Goal: Information Seeking & Learning: Learn about a topic

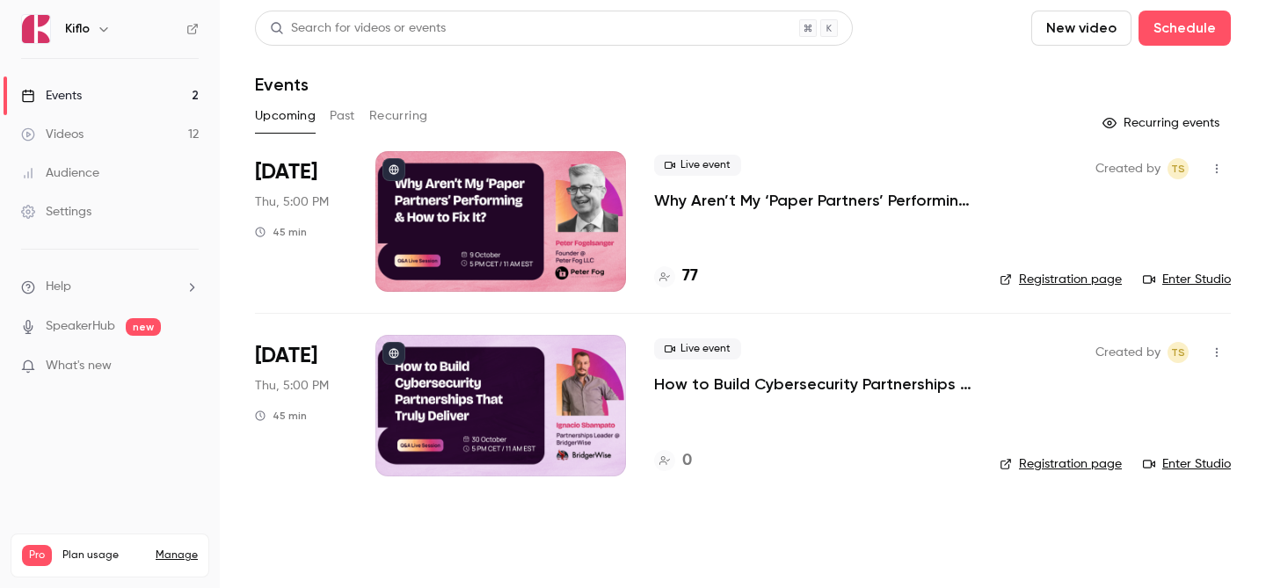
click at [697, 283] on h4 "77" at bounding box center [690, 277] width 16 height 24
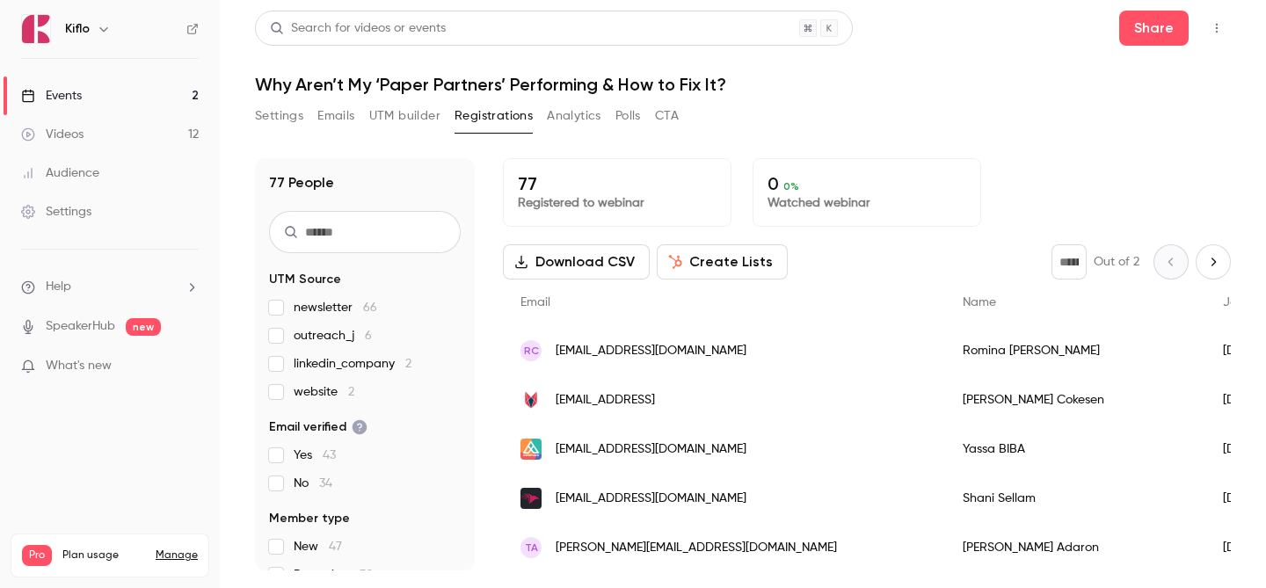
click at [128, 98] on link "Events 2" at bounding box center [110, 96] width 220 height 39
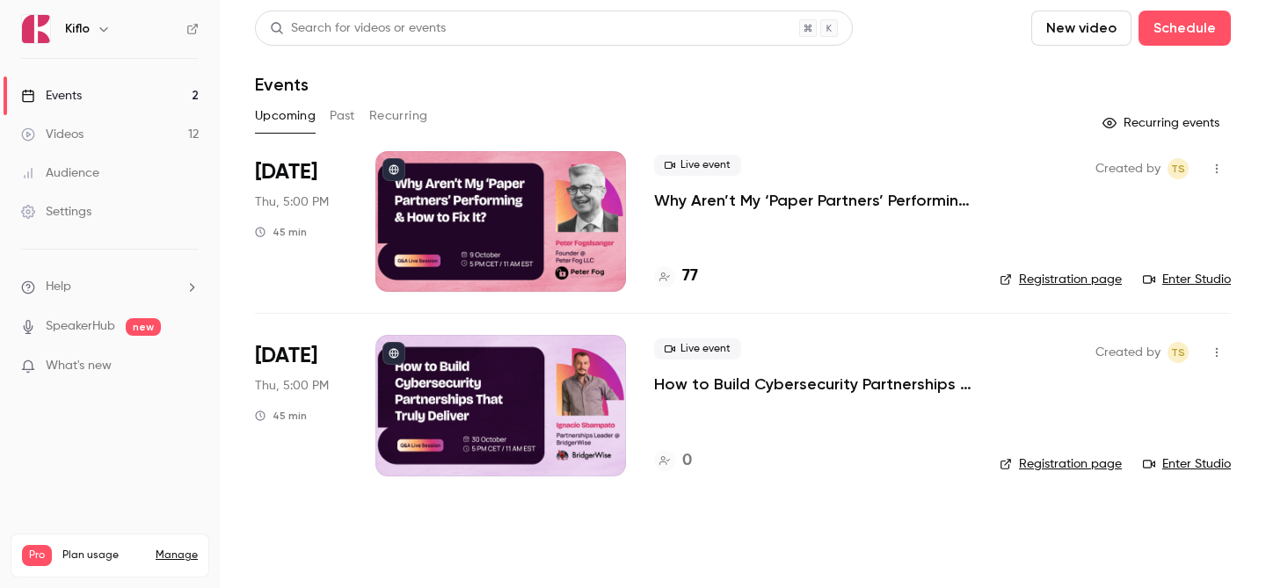
click at [1199, 280] on link "Enter Studio" at bounding box center [1187, 280] width 88 height 18
click at [148, 77] on link "Events 2" at bounding box center [110, 96] width 220 height 39
click at [147, 77] on link "Events 2" at bounding box center [110, 96] width 220 height 39
click at [186, 32] on icon at bounding box center [192, 29] width 12 height 12
click at [150, 149] on link "Videos 12" at bounding box center [110, 134] width 220 height 39
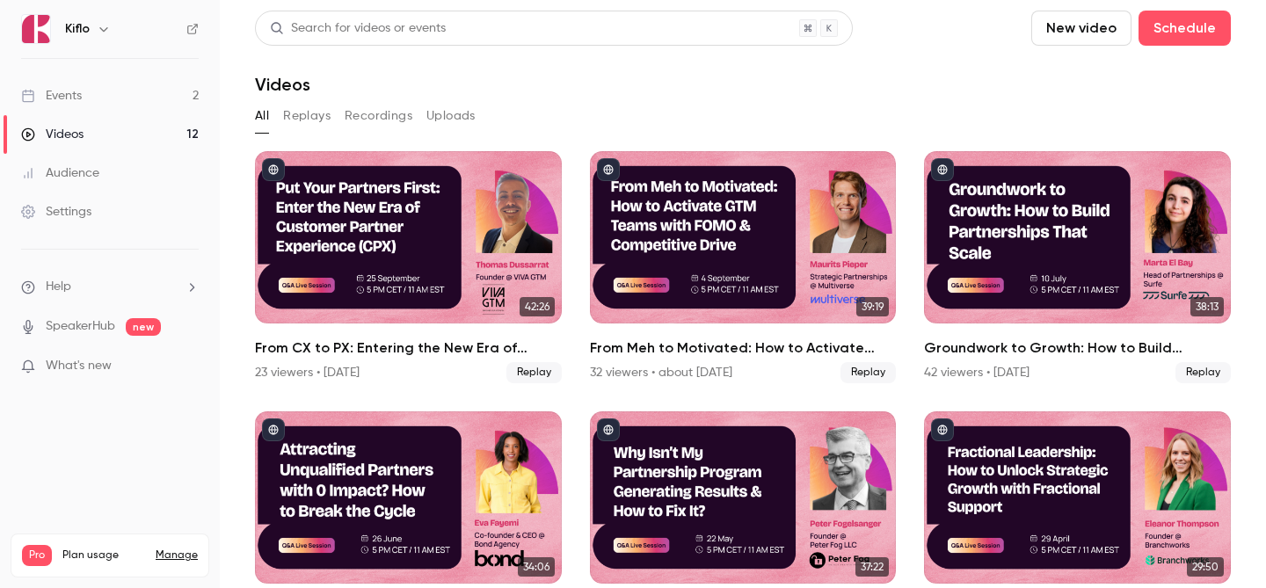
click at [164, 88] on link "Events 2" at bounding box center [110, 96] width 220 height 39
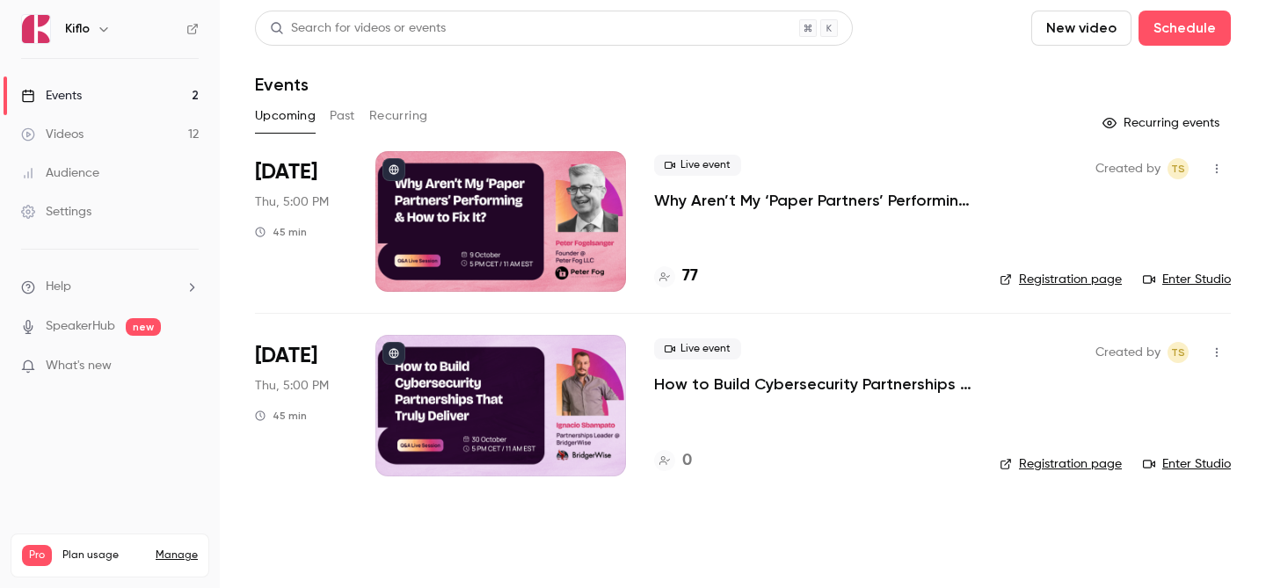
click at [1208, 272] on link "Enter Studio" at bounding box center [1187, 280] width 88 height 18
click at [164, 134] on link "Videos 12" at bounding box center [110, 134] width 220 height 39
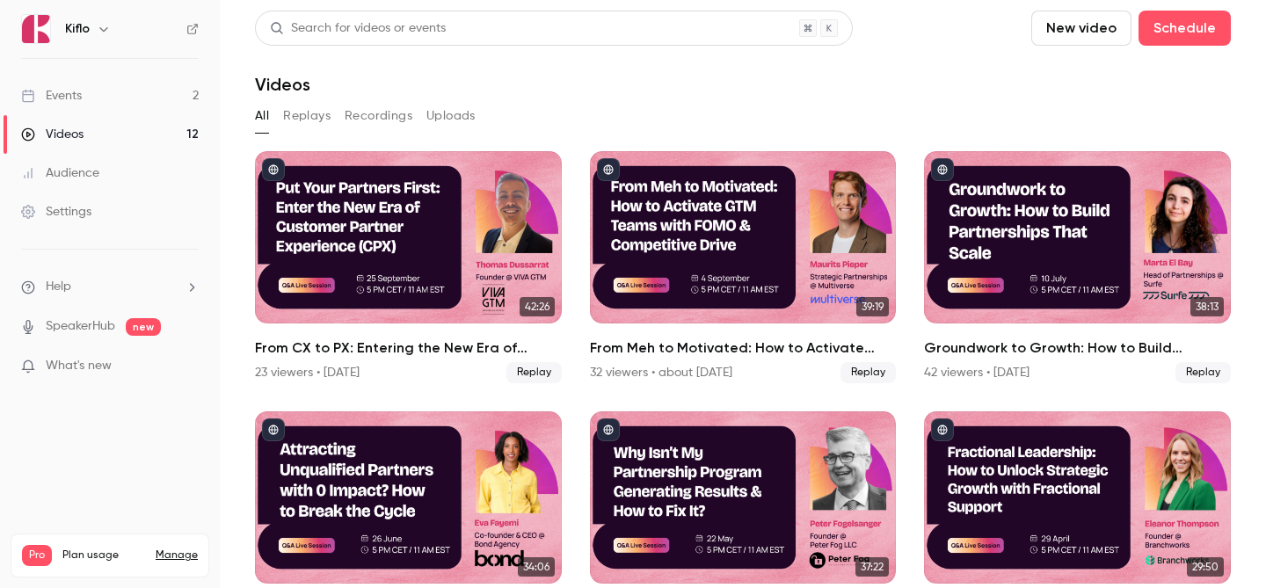
click at [146, 96] on link "Events 2" at bounding box center [110, 96] width 220 height 39
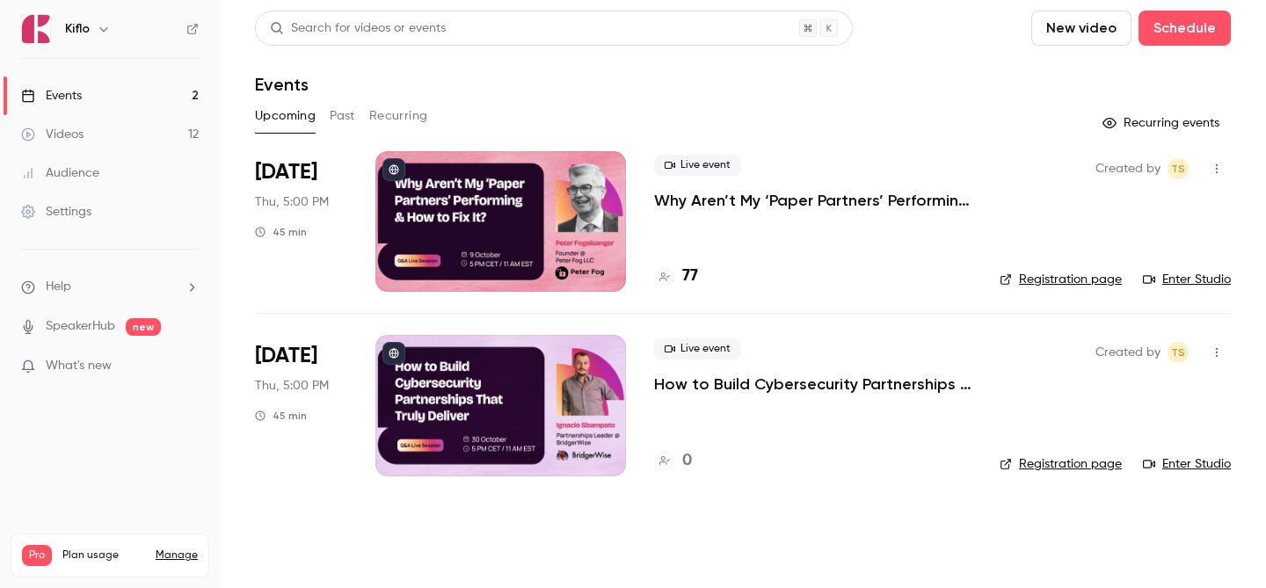
click at [701, 278] on div "77" at bounding box center [812, 277] width 317 height 24
click at [696, 278] on h4 "77" at bounding box center [690, 277] width 16 height 24
click at [138, 91] on link "Events 2" at bounding box center [110, 96] width 220 height 39
click at [524, 186] on div at bounding box center [501, 221] width 251 height 141
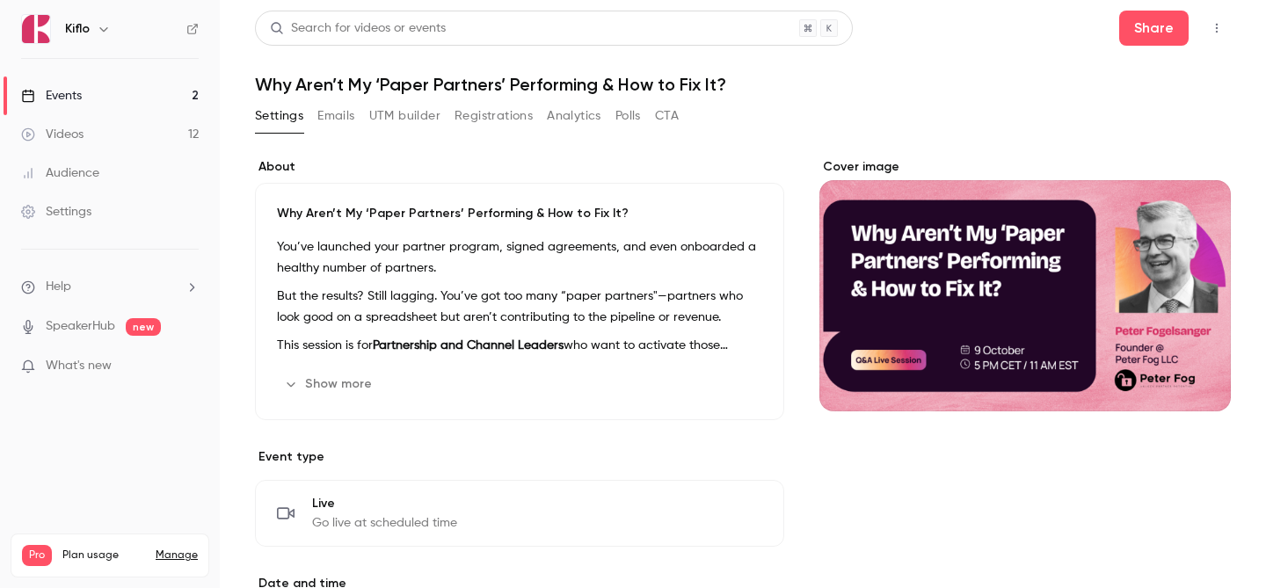
click at [146, 97] on link "Events 2" at bounding box center [110, 96] width 220 height 39
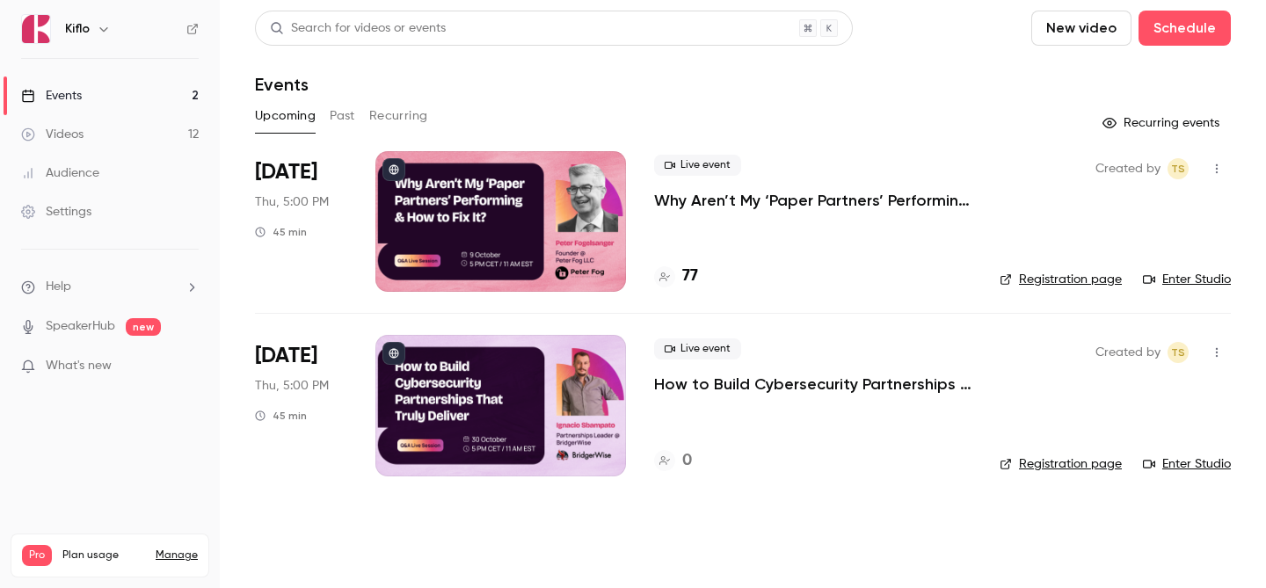
click at [692, 281] on h4 "77" at bounding box center [690, 277] width 16 height 24
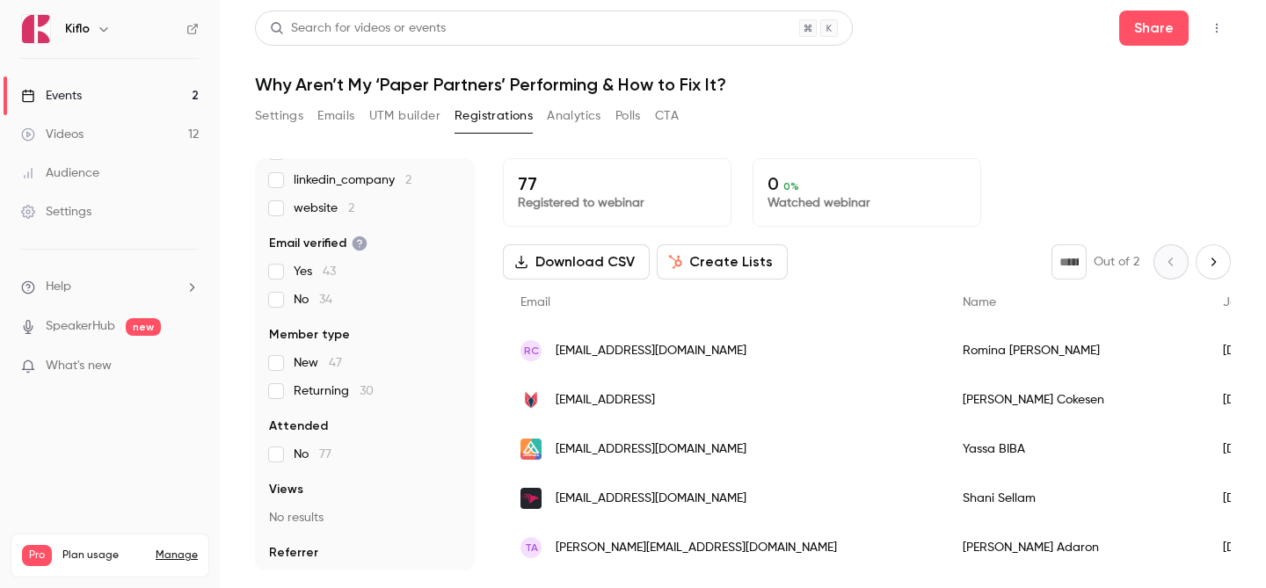
scroll to position [215, 0]
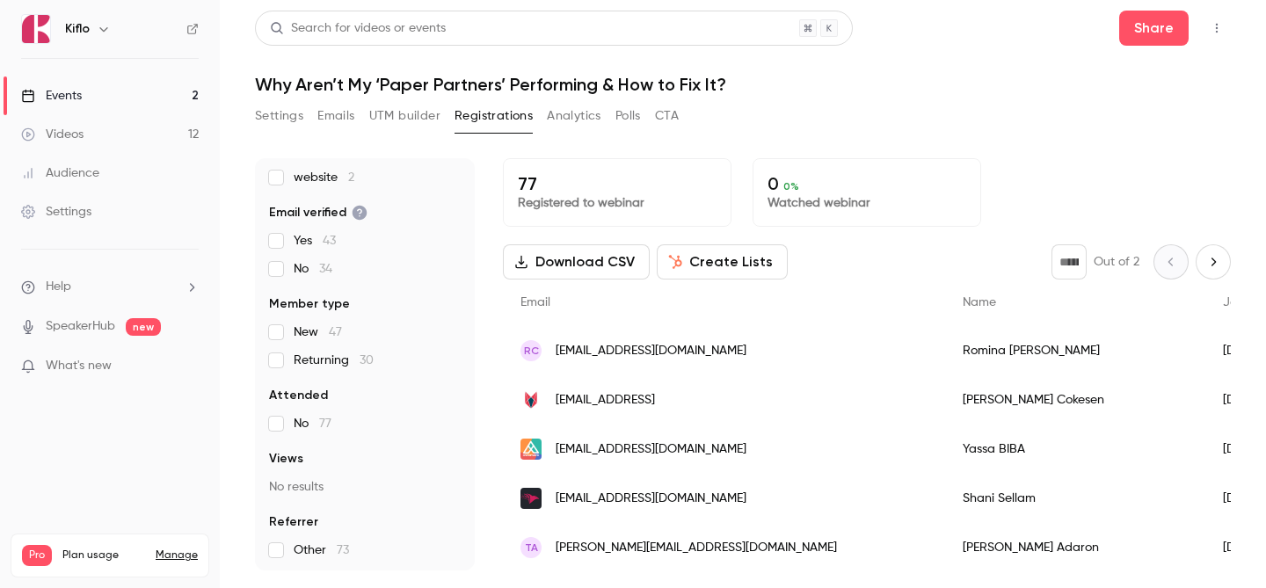
click at [134, 135] on link "Videos 12" at bounding box center [110, 134] width 220 height 39
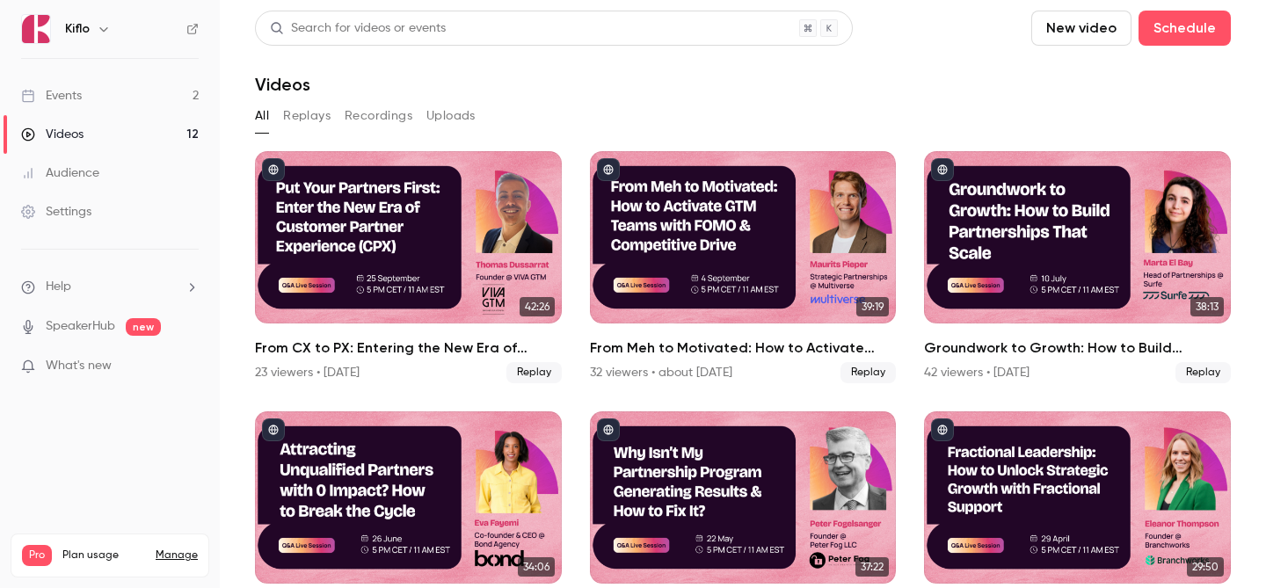
click at [197, 33] on icon at bounding box center [192, 29] width 12 height 12
click at [146, 81] on link "Events 2" at bounding box center [110, 96] width 220 height 39
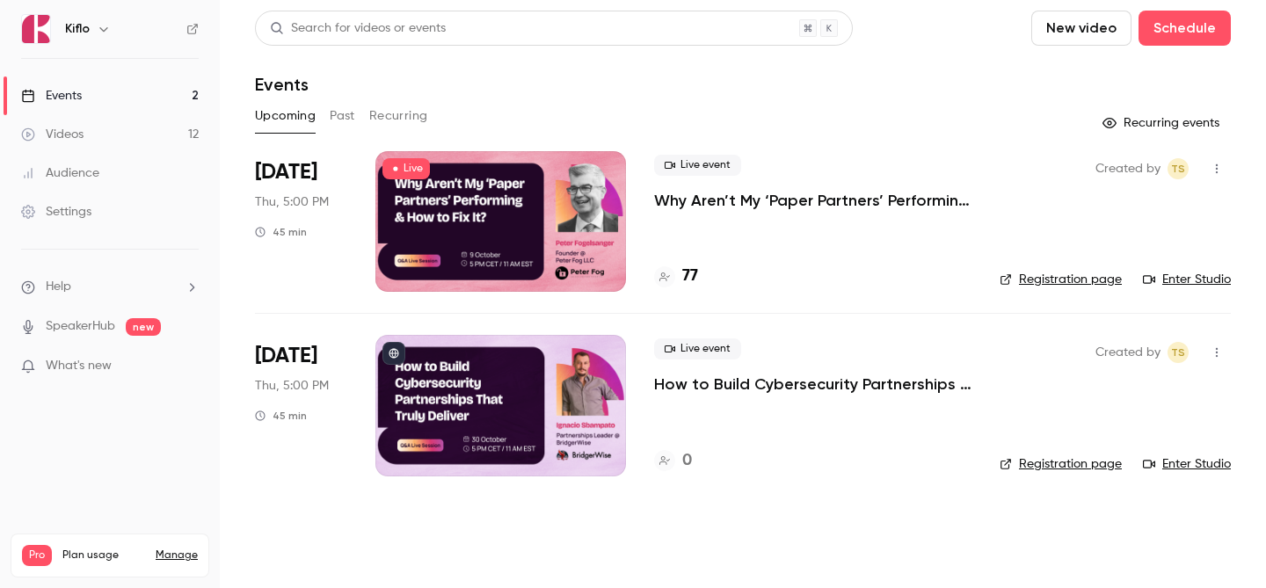
click at [516, 215] on div at bounding box center [501, 221] width 251 height 141
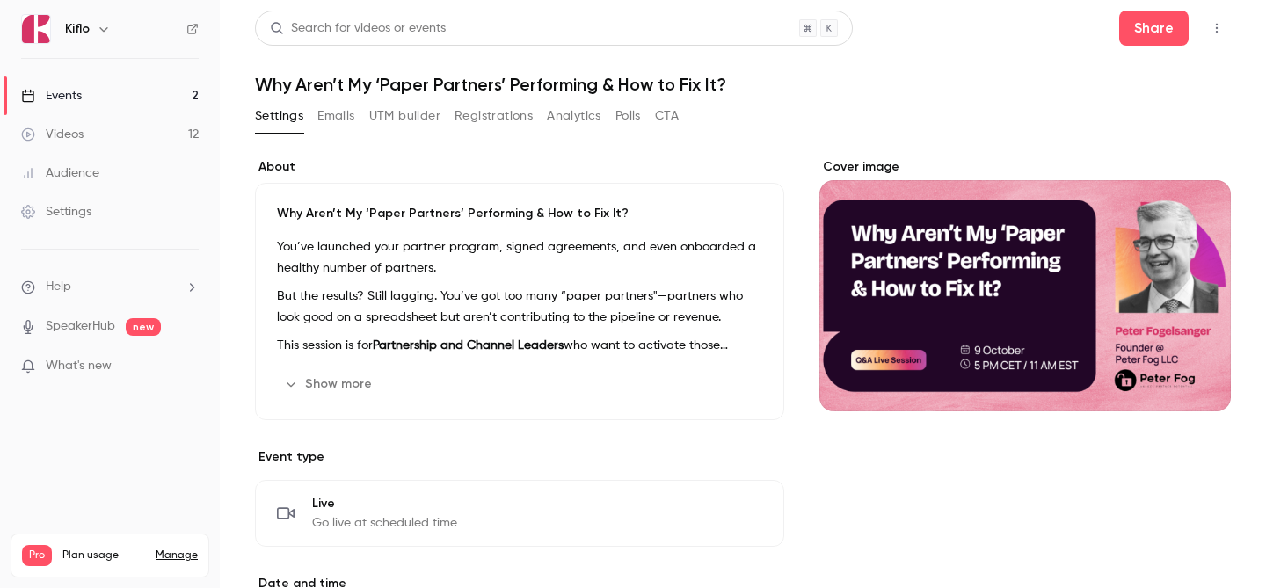
click at [350, 112] on button "Emails" at bounding box center [335, 116] width 37 height 28
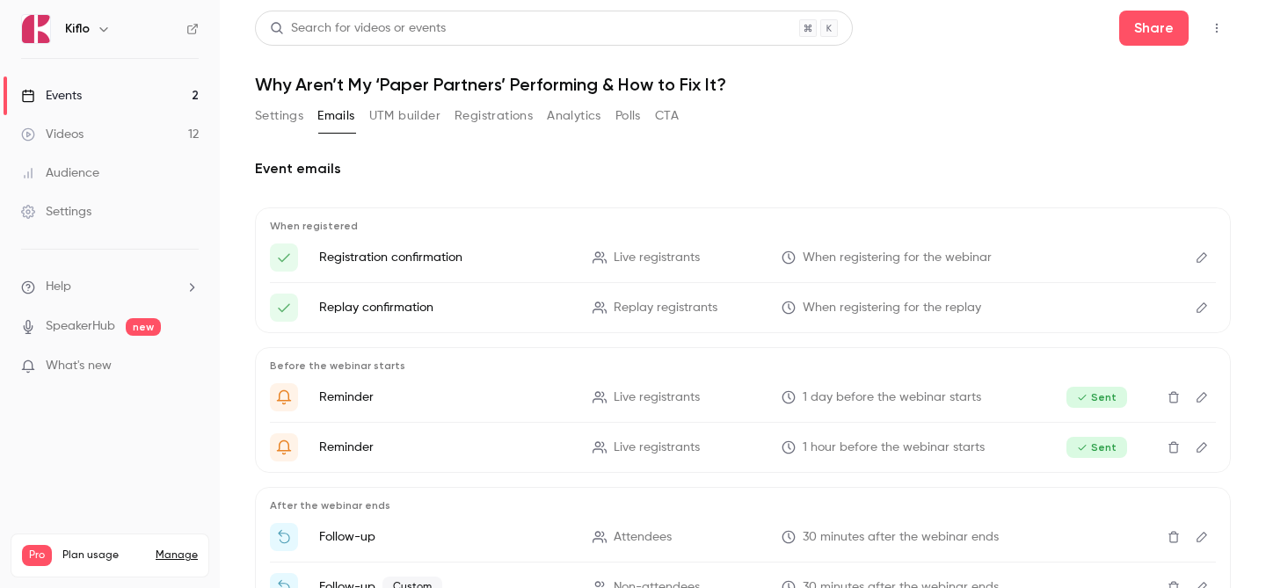
scroll to position [127, 0]
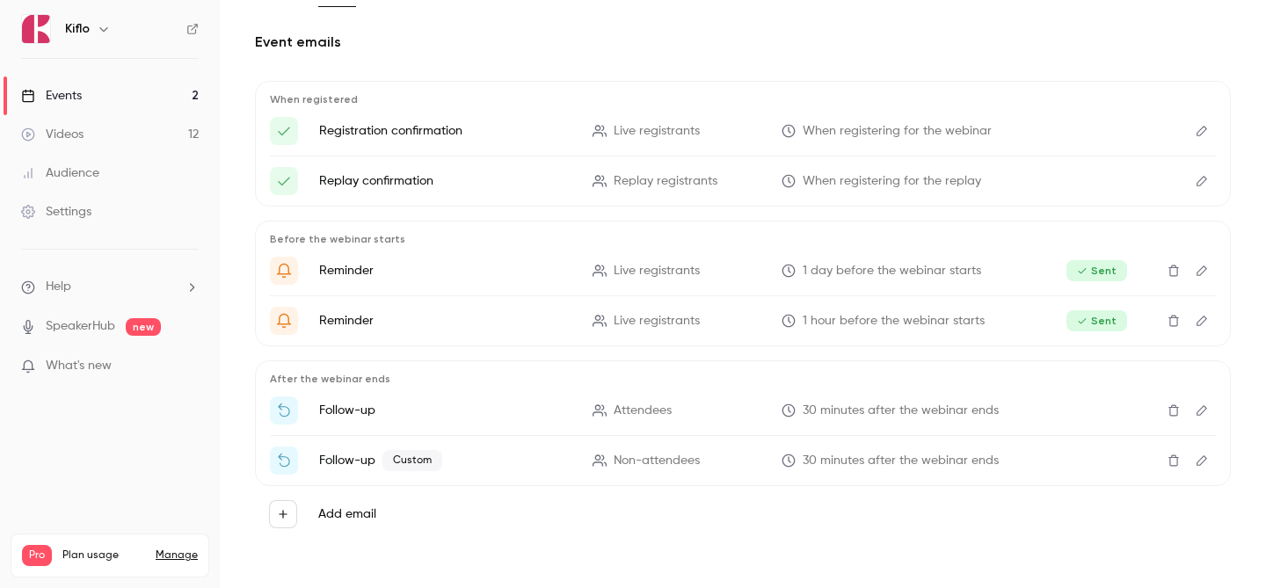
click at [1201, 463] on icon "Edit" at bounding box center [1202, 461] width 14 height 12
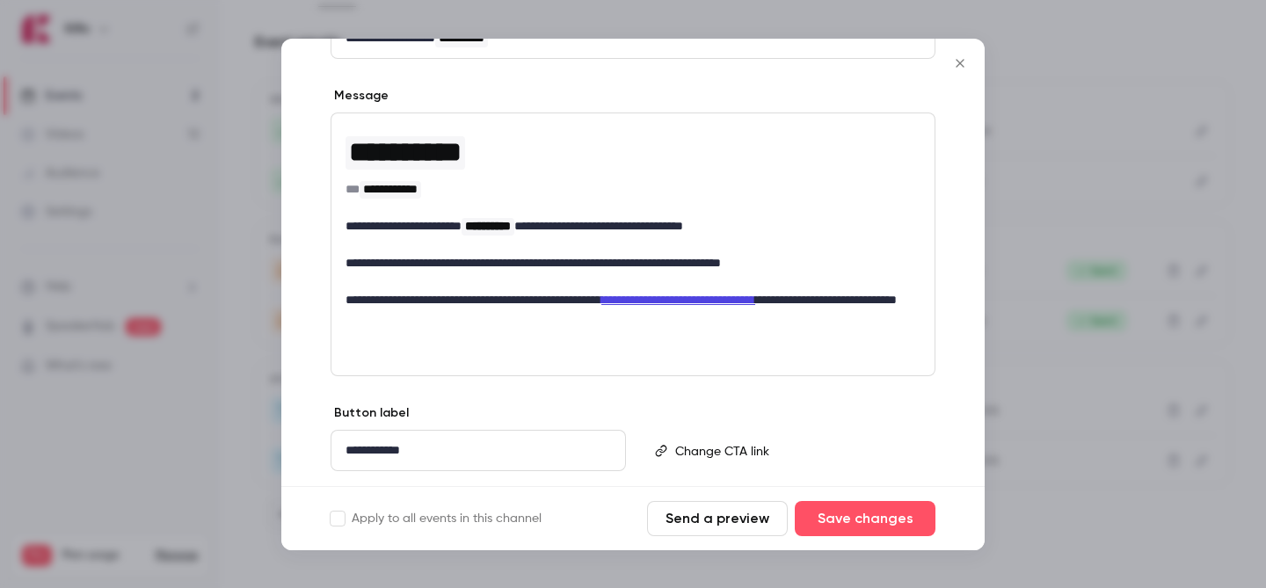
scroll to position [253, 0]
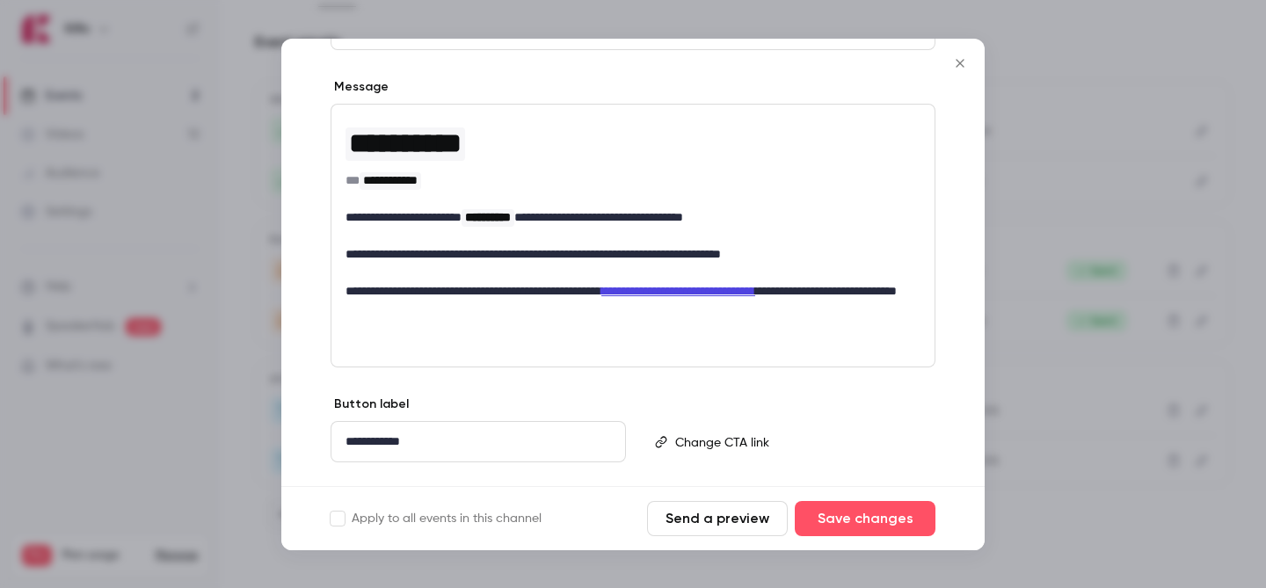
click at [963, 62] on icon "Close" at bounding box center [960, 63] width 21 height 14
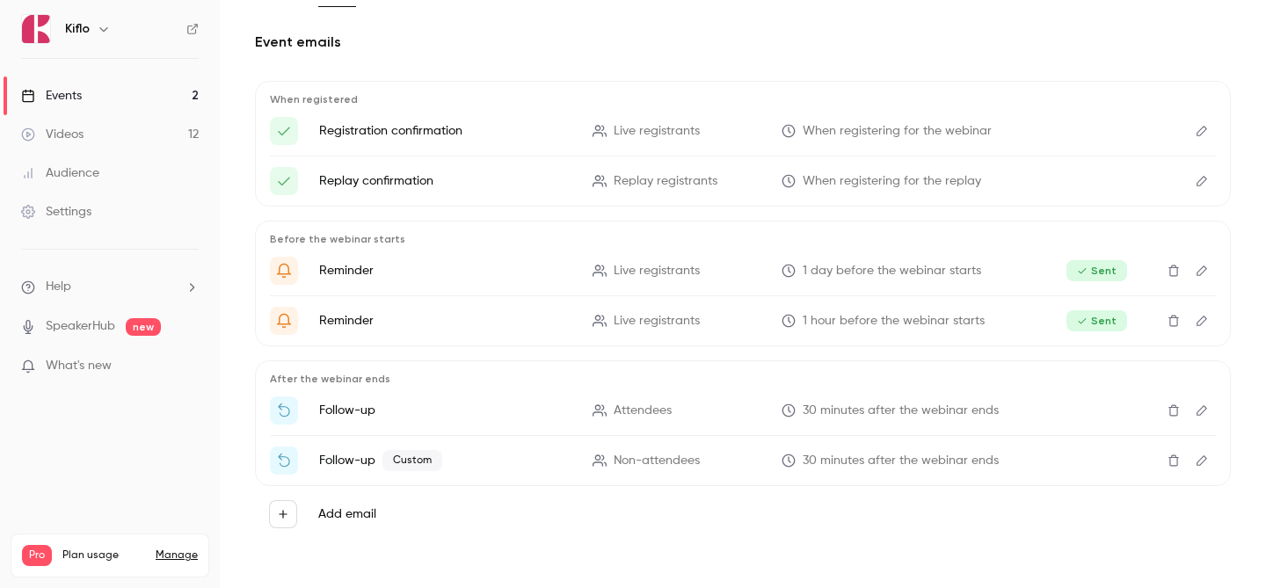
click at [141, 93] on link "Events 2" at bounding box center [110, 96] width 220 height 39
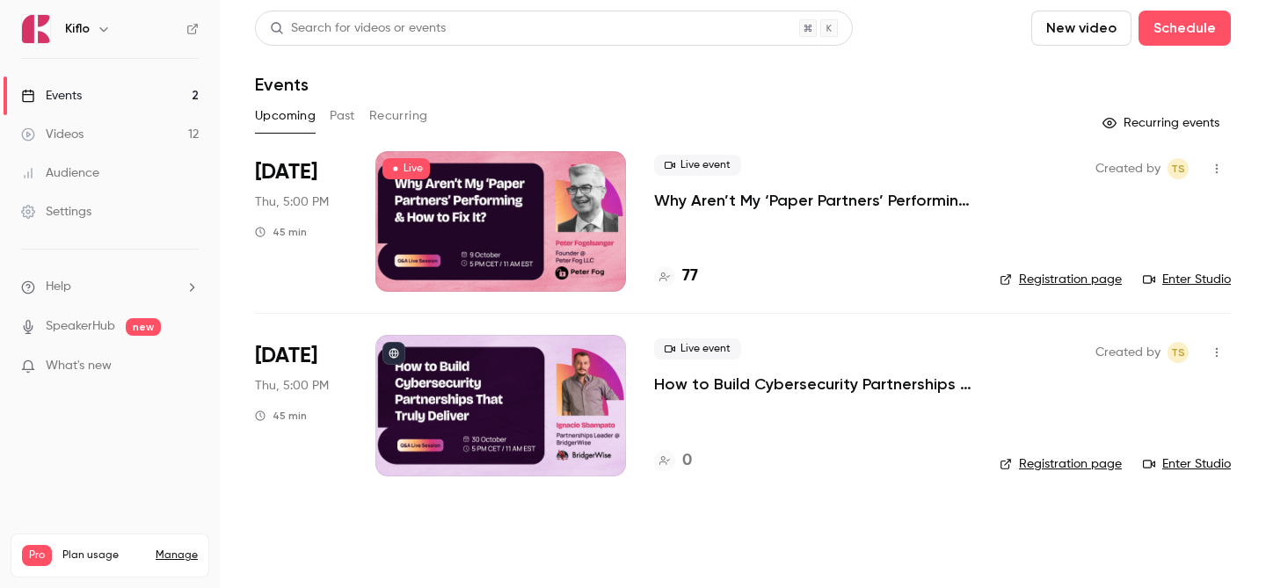
click at [163, 150] on link "Videos 12" at bounding box center [110, 134] width 220 height 39
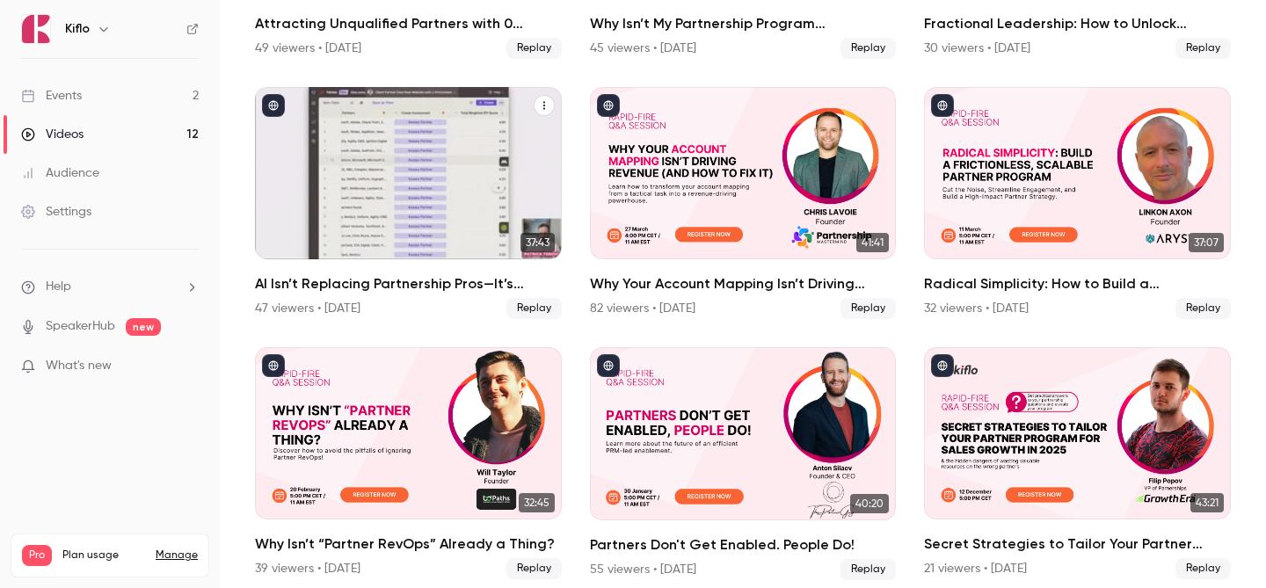
scroll to position [597, 0]
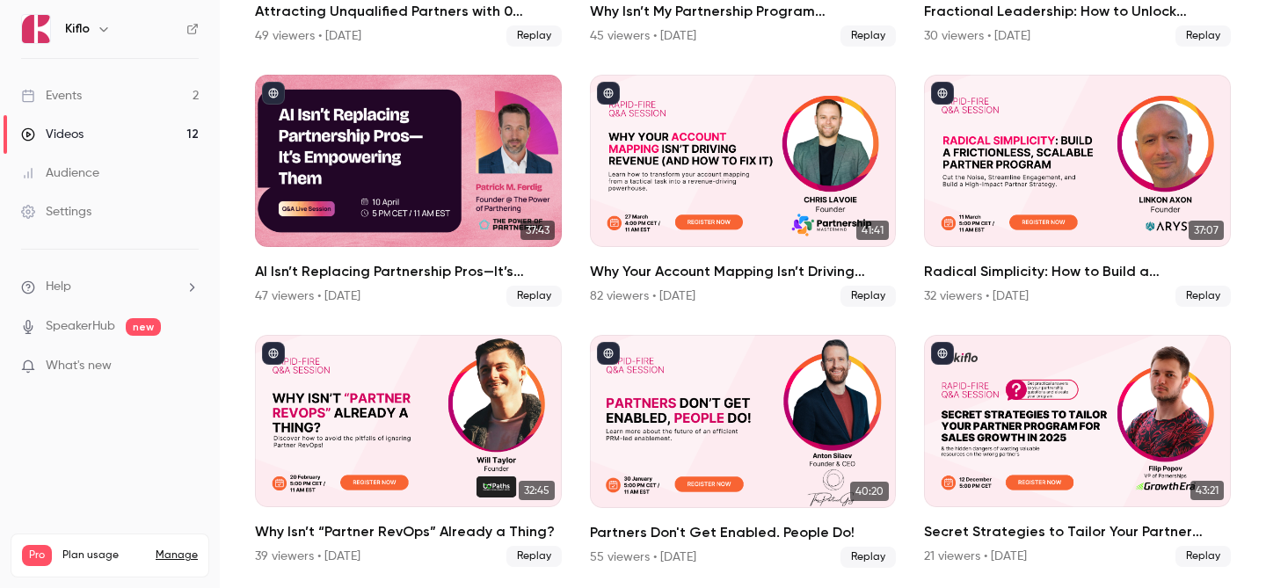
click at [120, 104] on link "Events 2" at bounding box center [110, 96] width 220 height 39
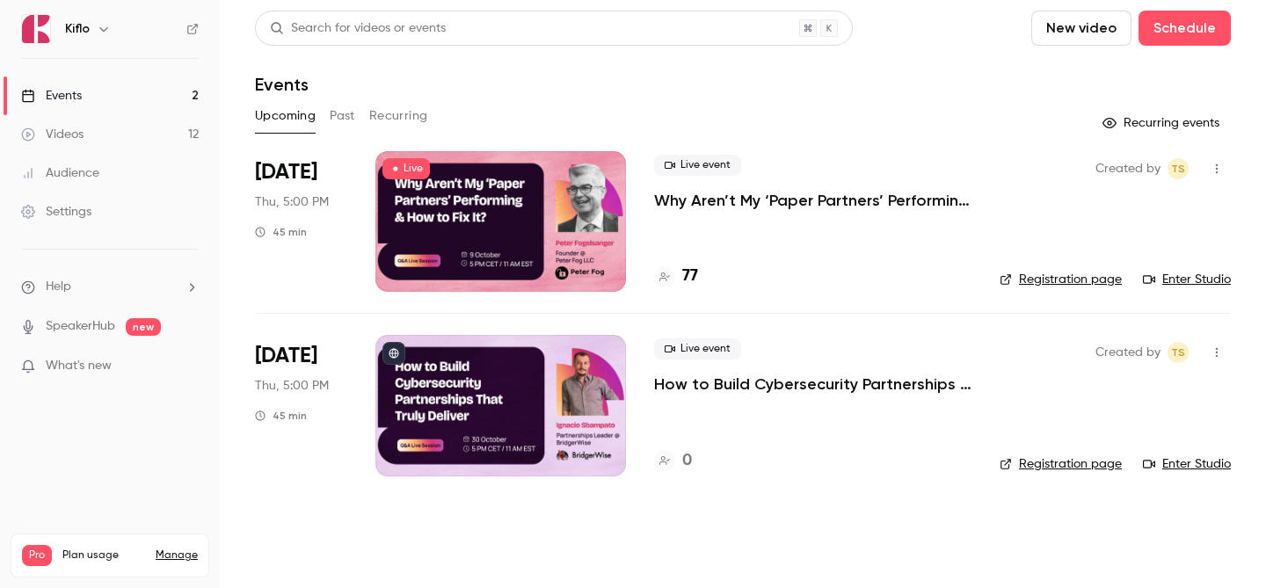
click at [683, 274] on h4 "77" at bounding box center [690, 277] width 16 height 24
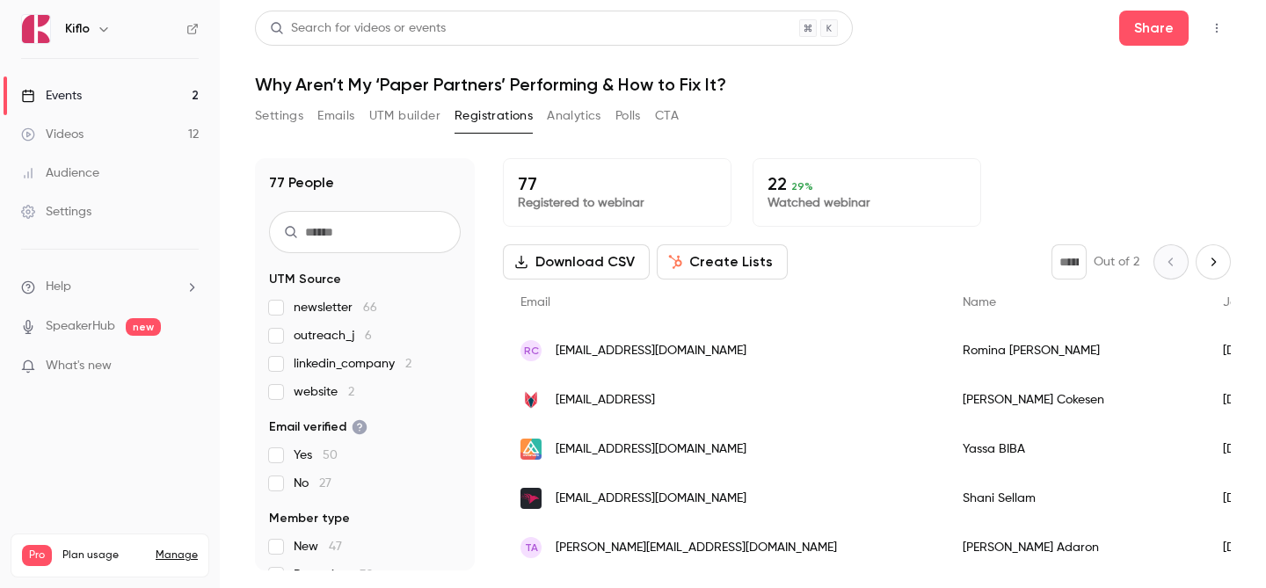
click at [125, 109] on link "Events 2" at bounding box center [110, 96] width 220 height 39
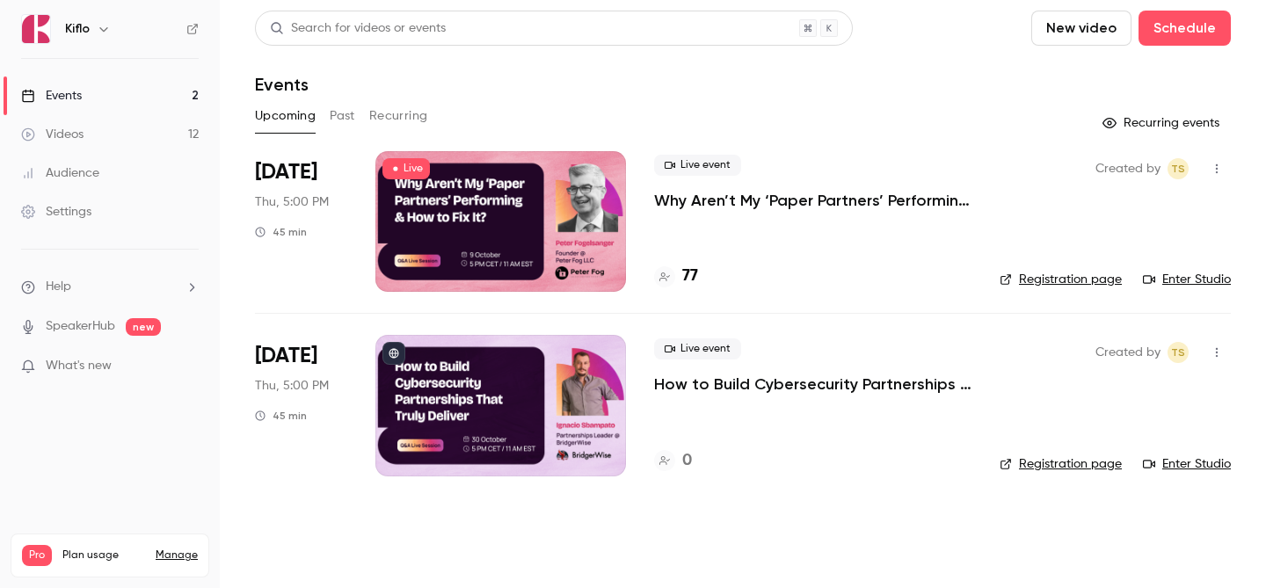
click at [556, 267] on div at bounding box center [501, 221] width 251 height 141
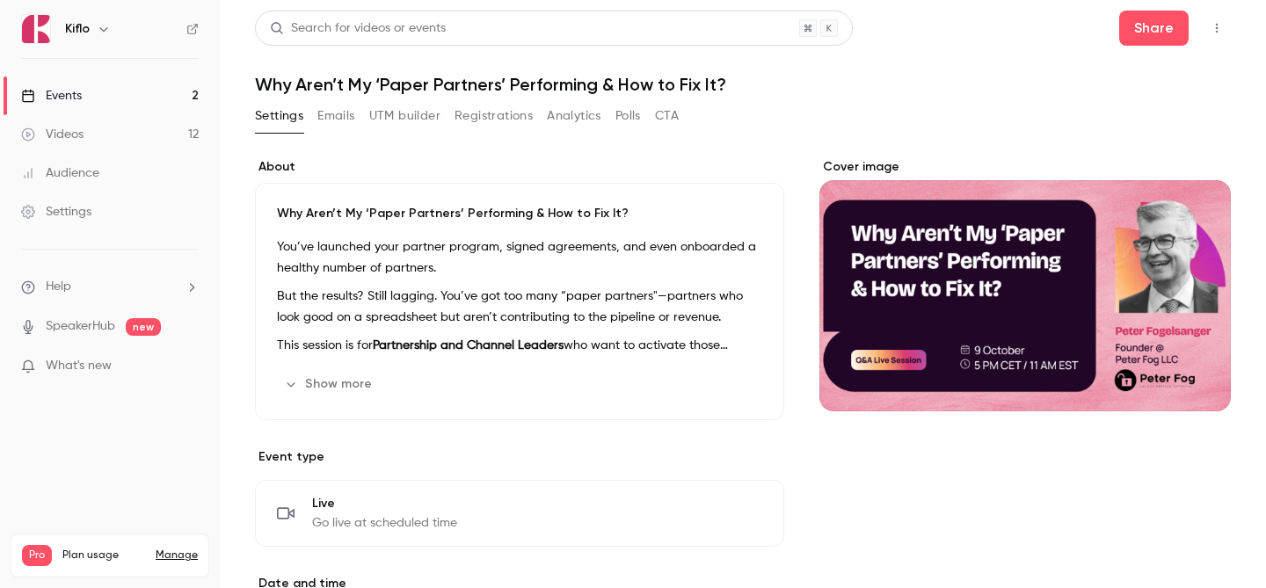
click at [332, 108] on button "Emails" at bounding box center [335, 116] width 37 height 28
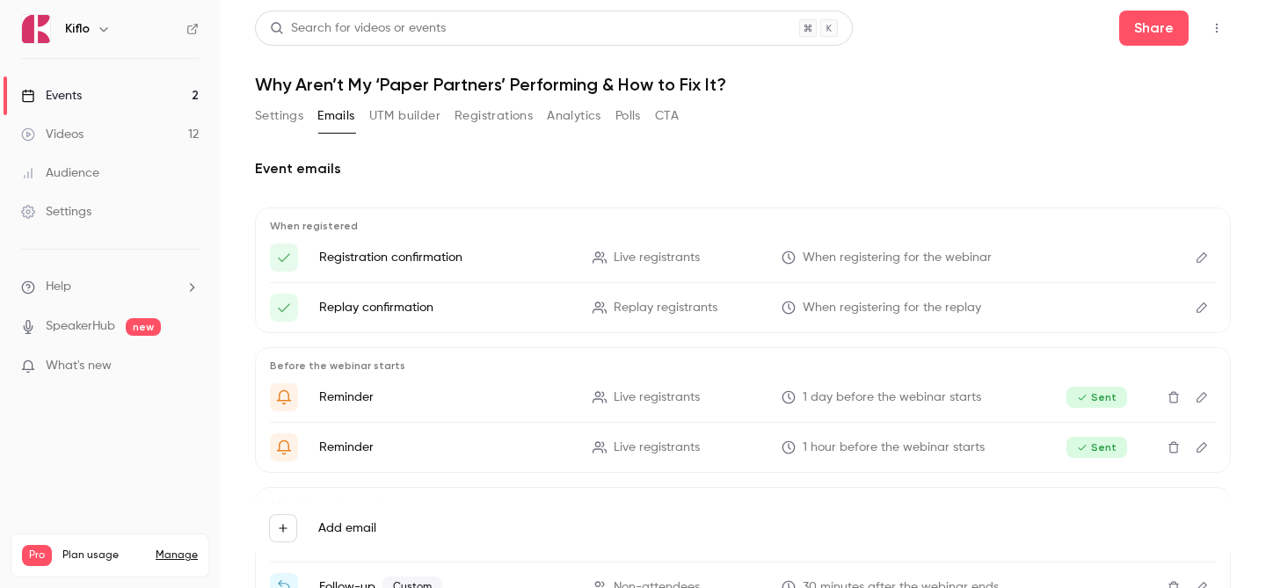
scroll to position [127, 0]
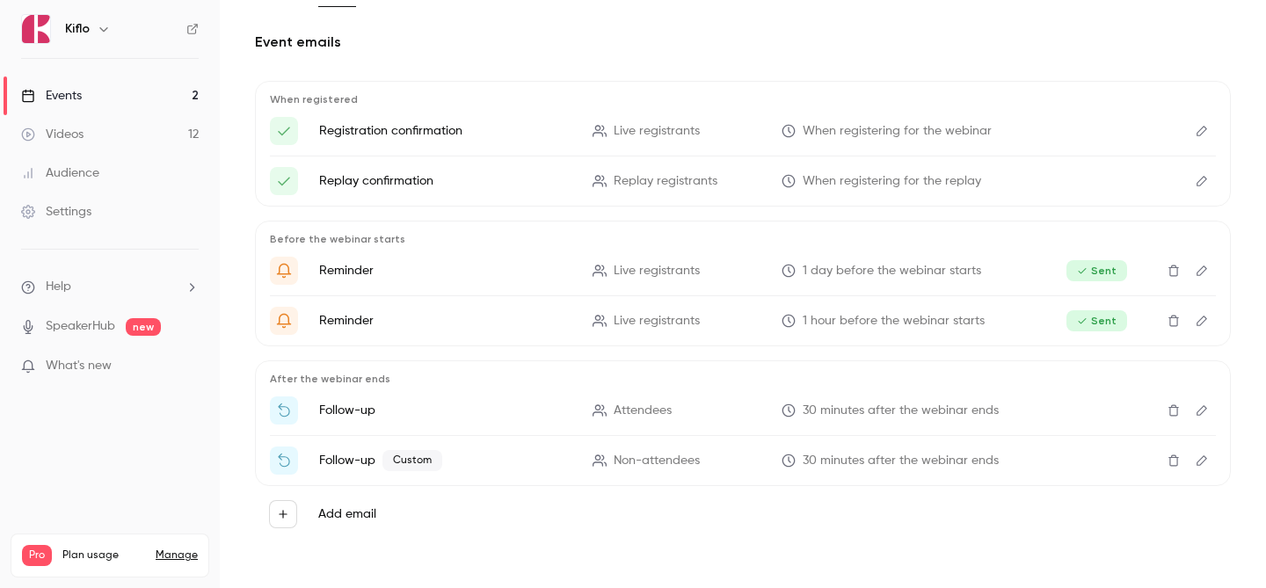
click at [1195, 466] on icon "Edit" at bounding box center [1202, 461] width 14 height 12
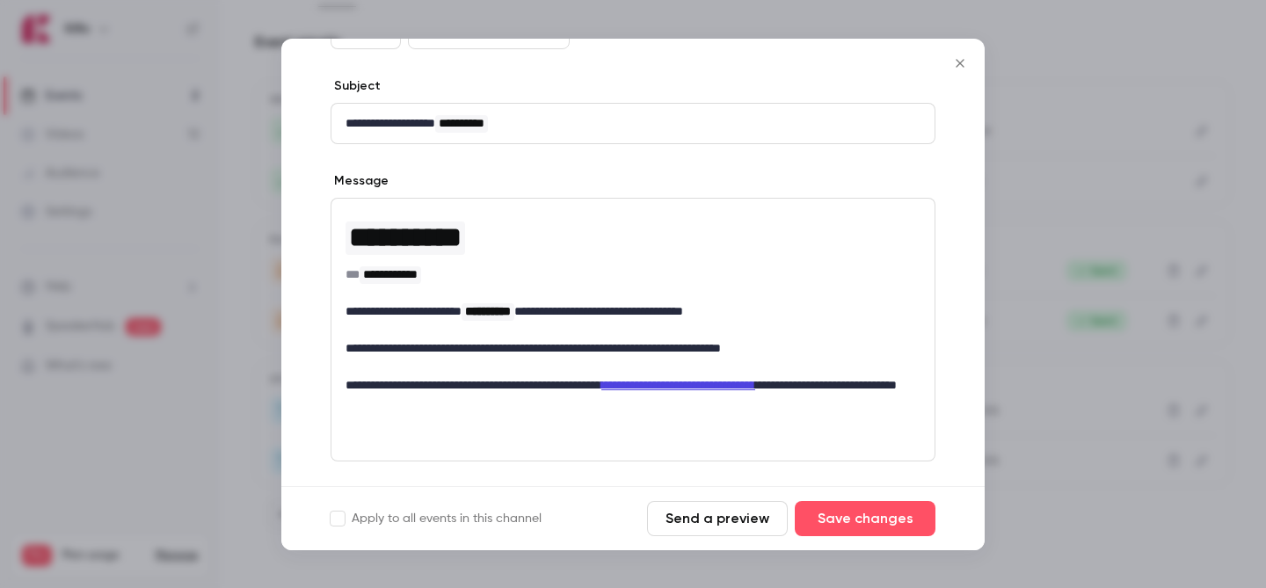
scroll to position [160, 0]
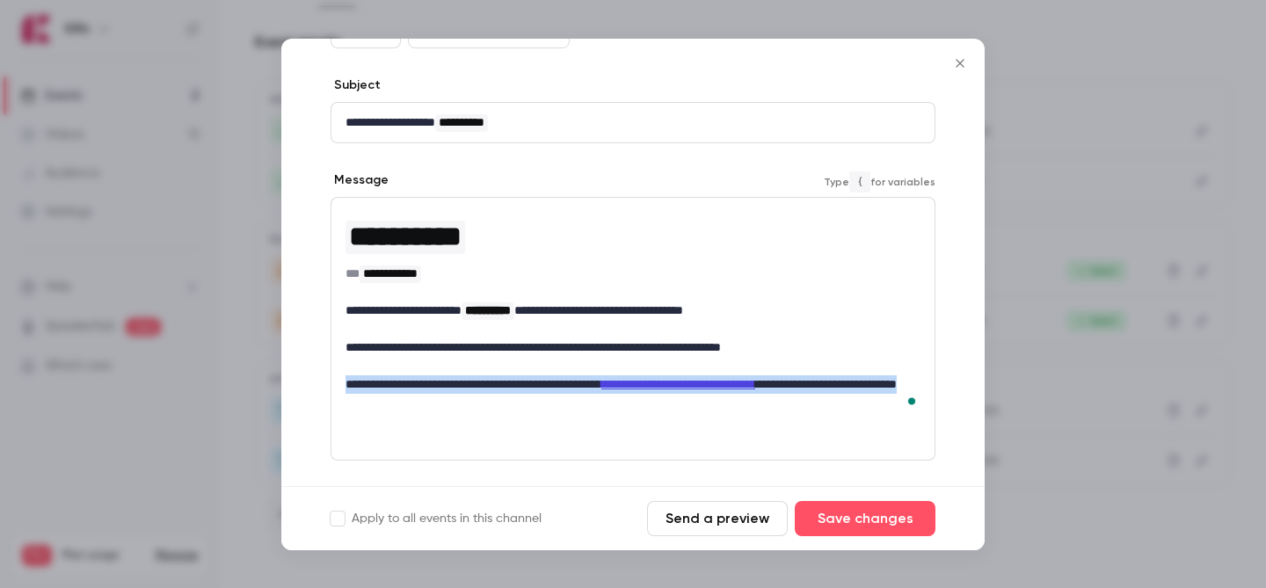
drag, startPoint x: 494, startPoint y: 405, endPoint x: 346, endPoint y: 382, distance: 149.6
click at [346, 382] on p "**********" at bounding box center [633, 394] width 575 height 37
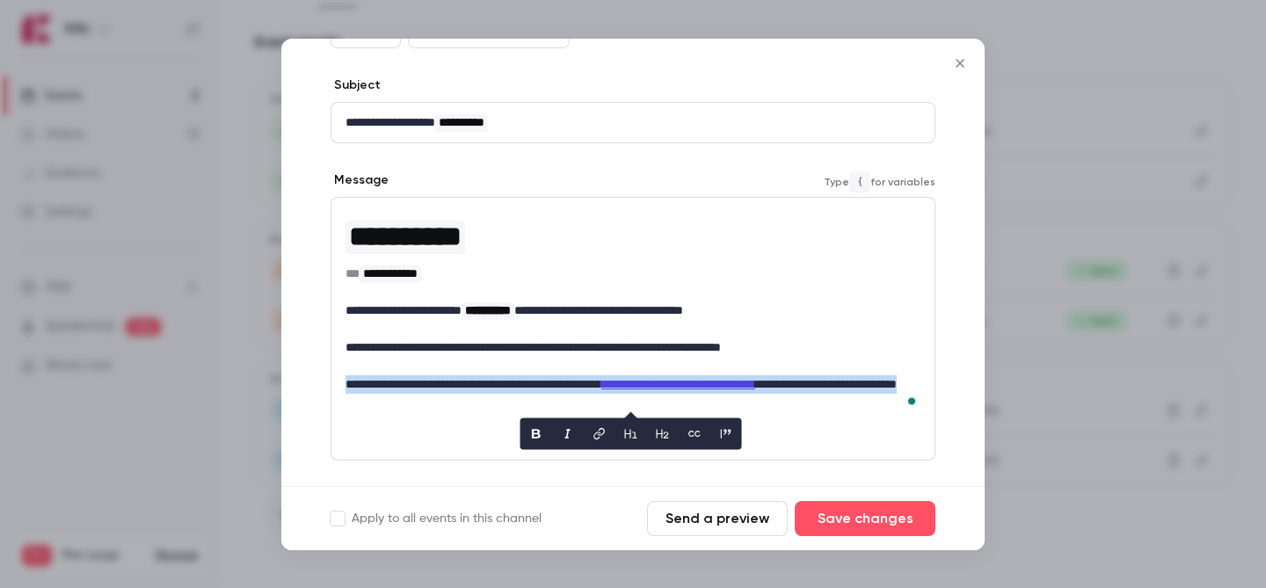
copy p "**********"
click at [952, 71] on button "Close" at bounding box center [960, 63] width 35 height 35
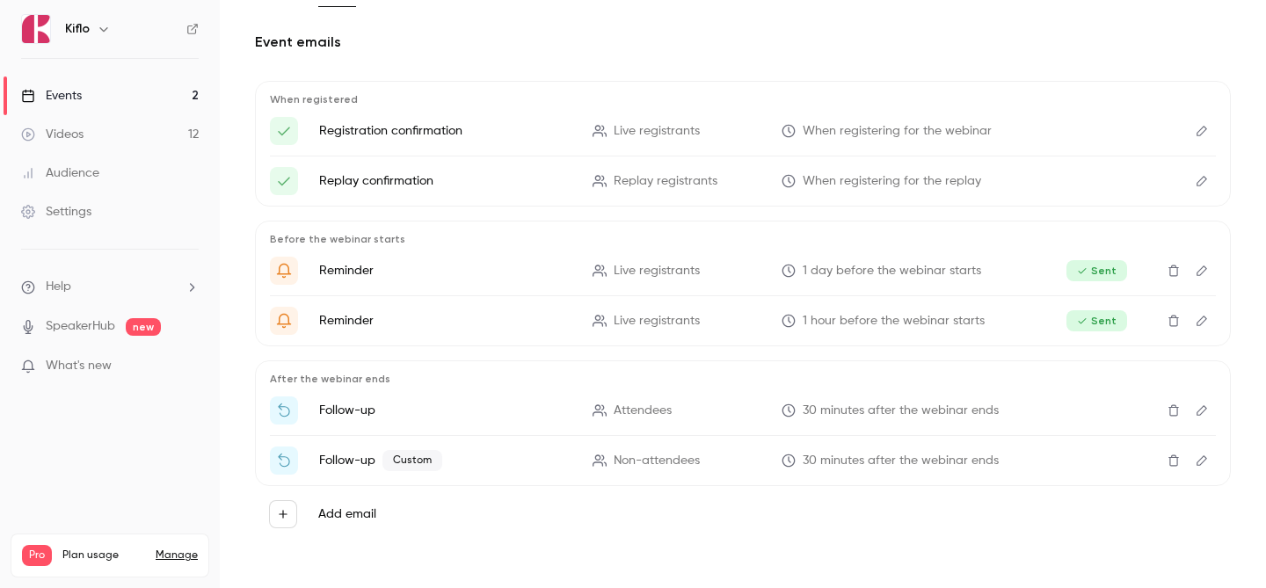
click at [1204, 458] on icon "Edit" at bounding box center [1202, 461] width 14 height 12
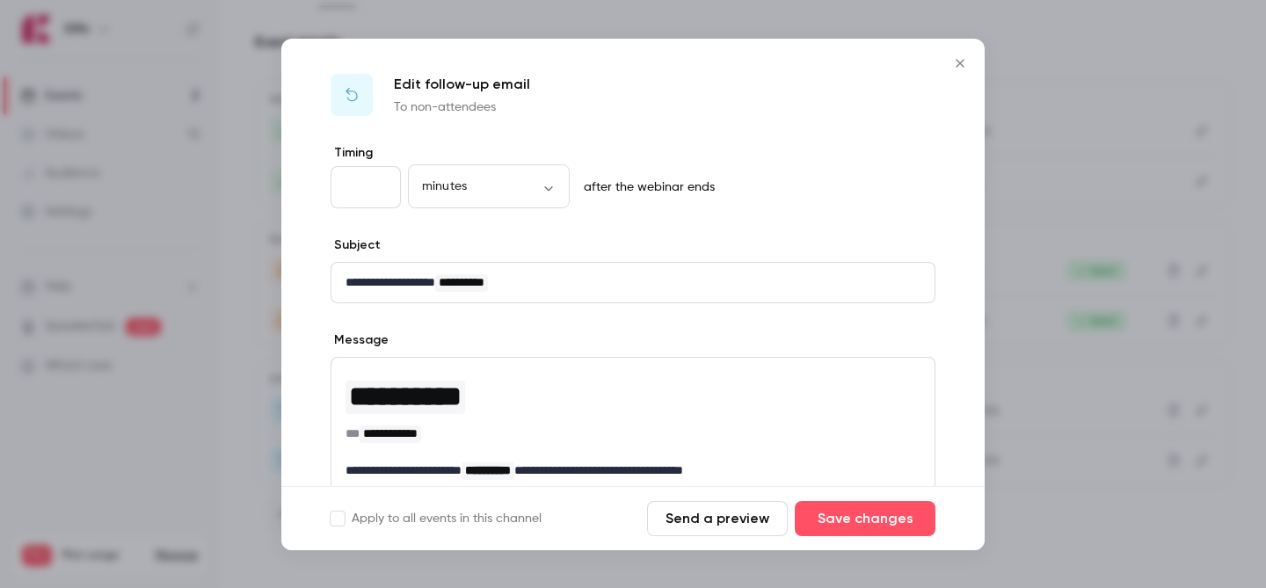
click at [374, 186] on input "**" at bounding box center [366, 187] width 70 height 42
click at [375, 188] on input "**" at bounding box center [366, 187] width 70 height 42
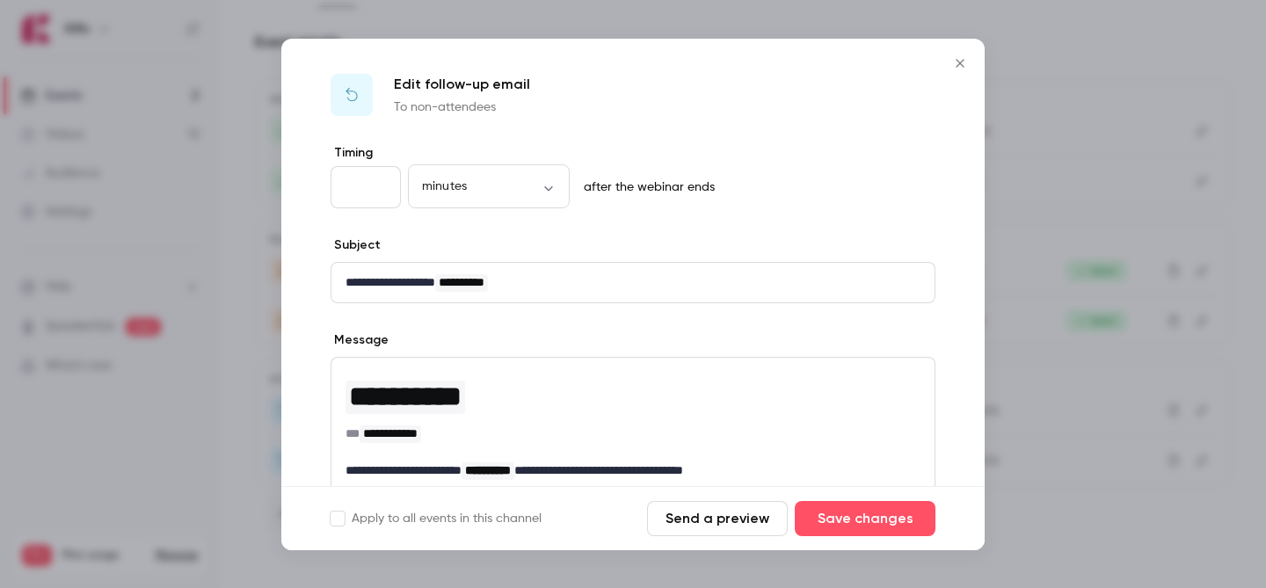
click at [375, 188] on input "**" at bounding box center [366, 187] width 70 height 42
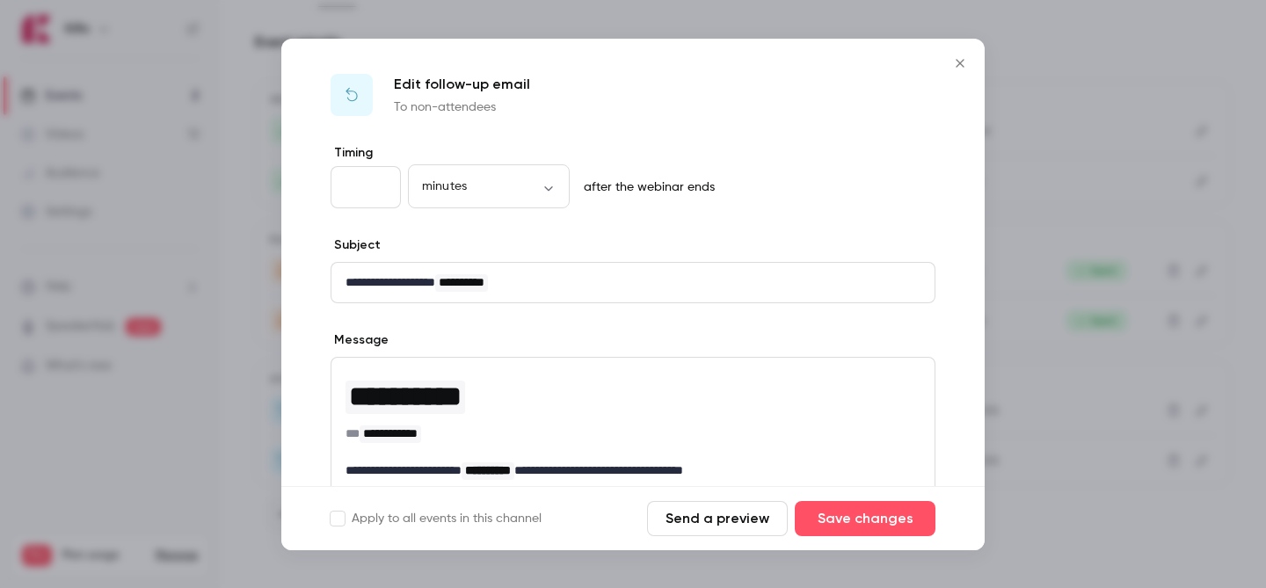
click at [375, 188] on input "**" at bounding box center [366, 187] width 70 height 42
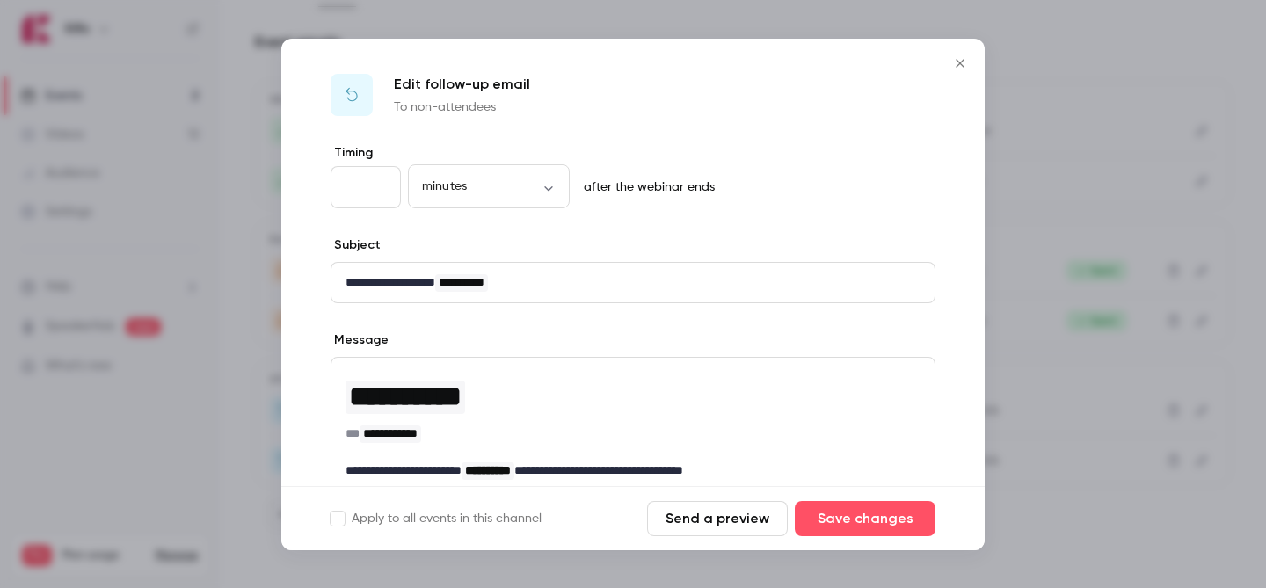
click at [375, 188] on input "**" at bounding box center [366, 187] width 70 height 42
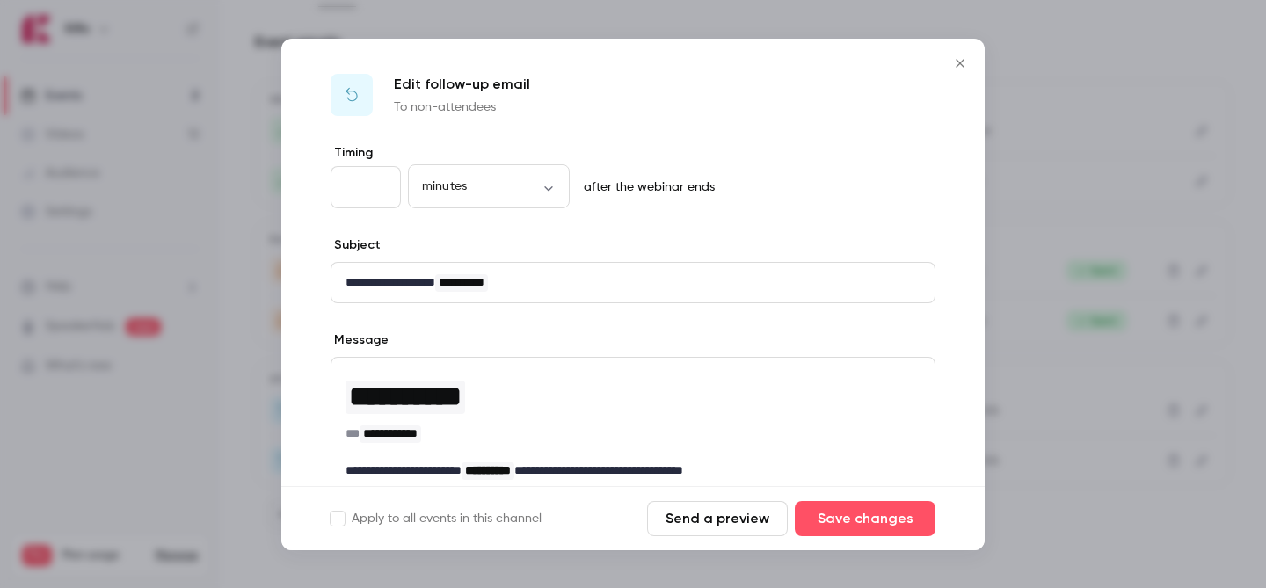
click at [375, 188] on input "**" at bounding box center [366, 187] width 70 height 42
type input "**"
click at [375, 188] on input "**" at bounding box center [366, 187] width 70 height 42
click at [877, 520] on button "Save changes" at bounding box center [865, 518] width 141 height 35
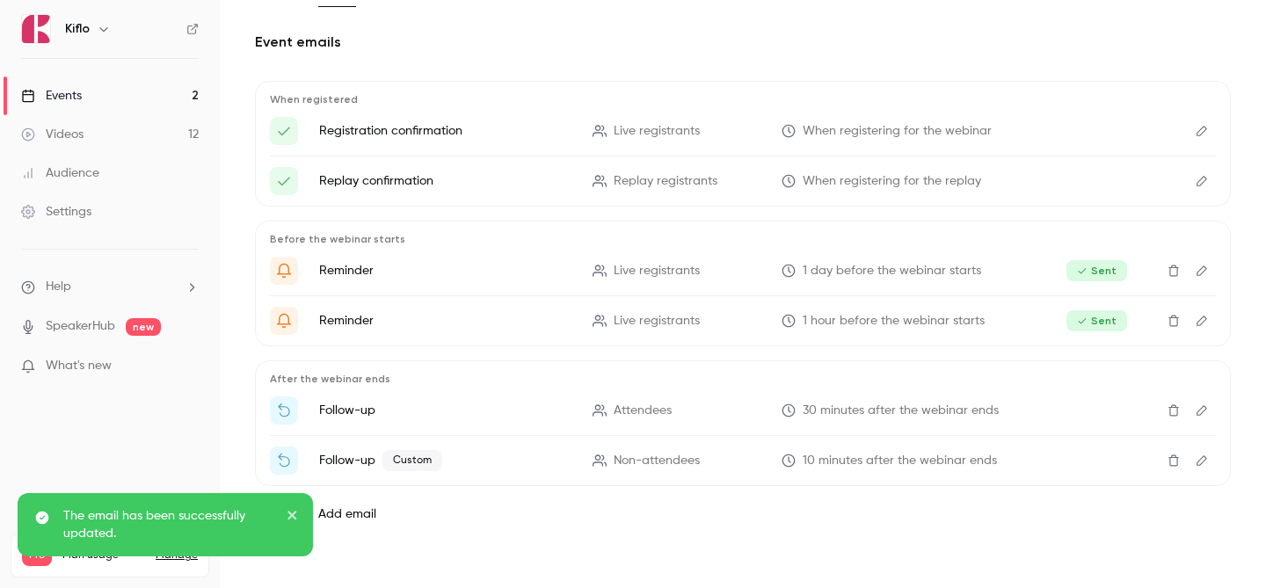
click at [1207, 415] on icon "Edit" at bounding box center [1202, 411] width 14 height 12
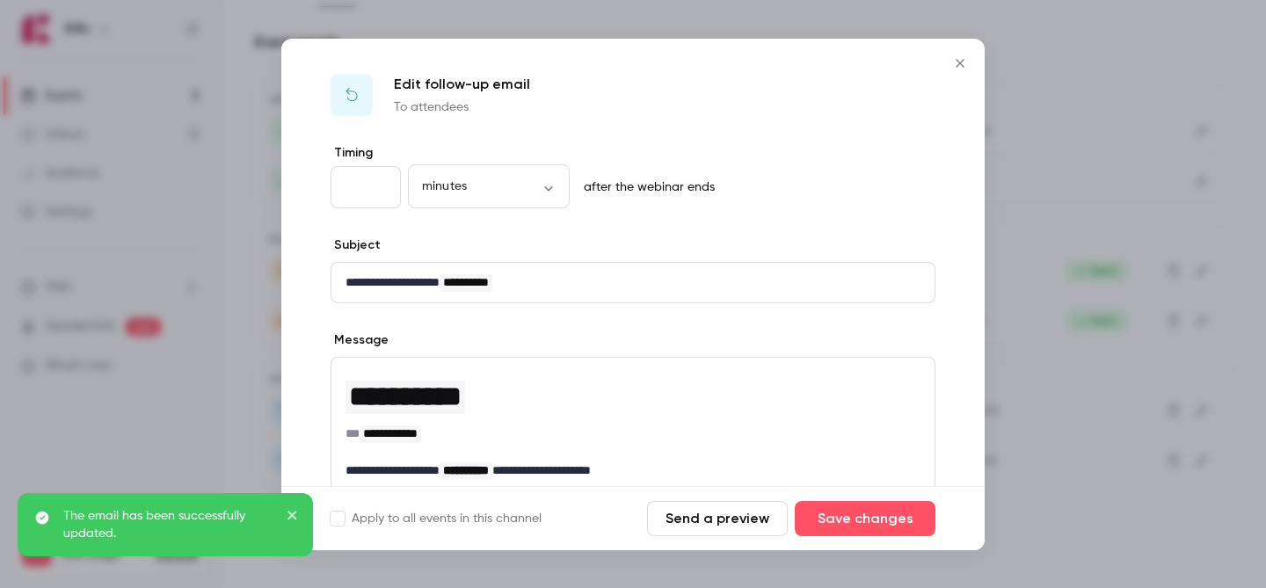
click at [369, 189] on input "**" at bounding box center [366, 187] width 70 height 42
type input "*"
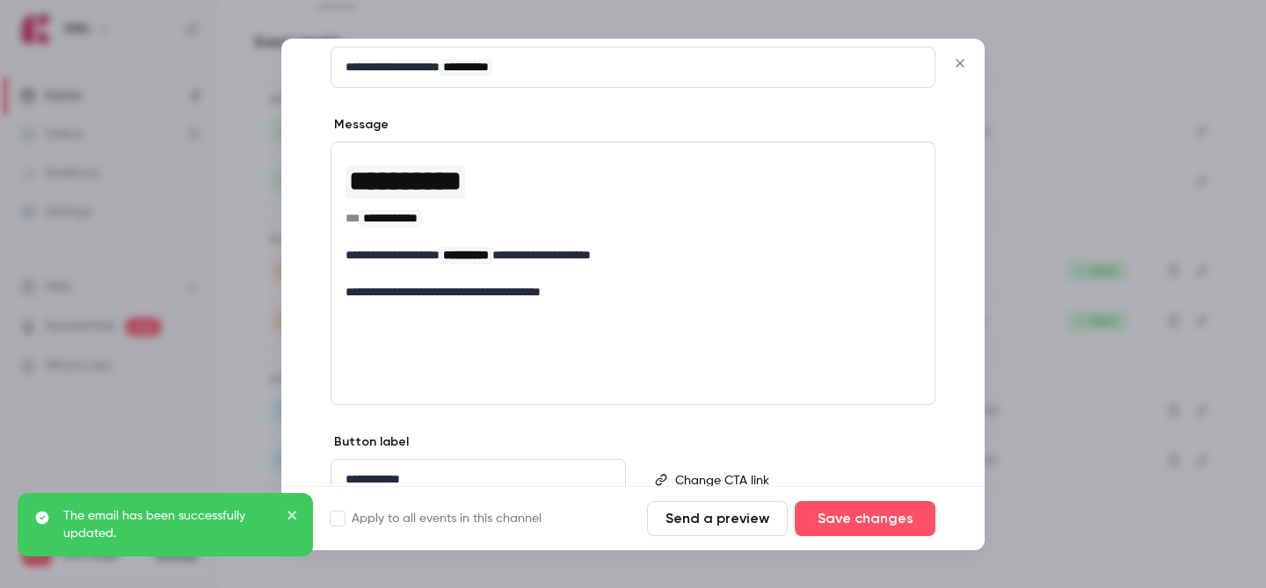
scroll to position [245, 0]
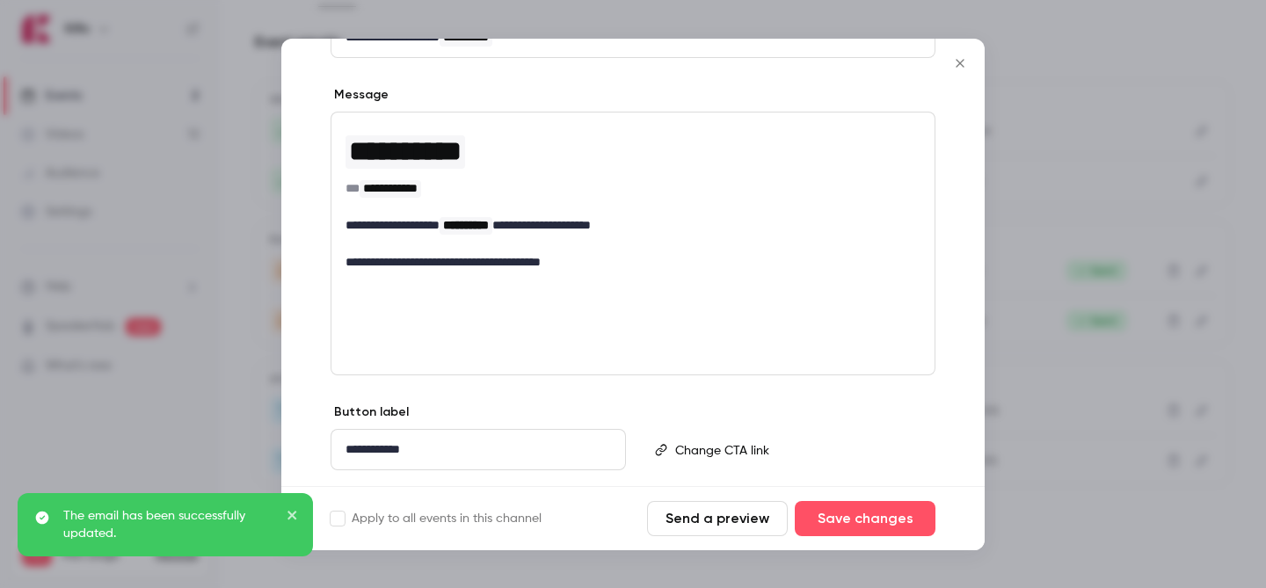
type input "**"
click at [507, 332] on div "**********" at bounding box center [633, 244] width 605 height 264
click at [619, 264] on p "**********" at bounding box center [633, 262] width 575 height 18
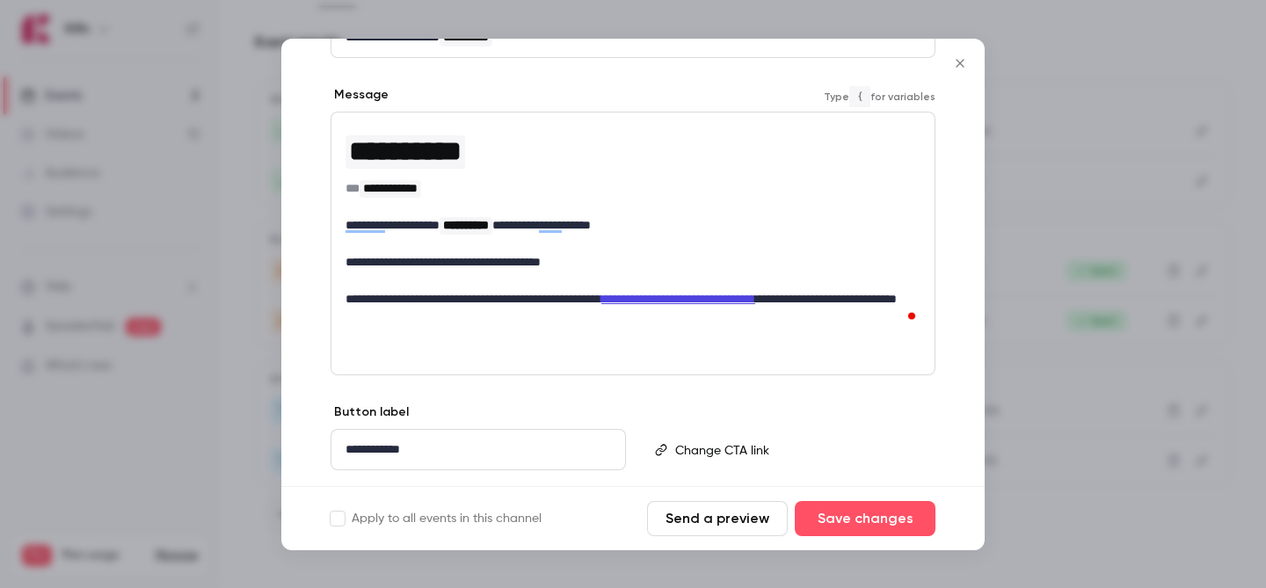
click at [346, 294] on span "**********" at bounding box center [474, 299] width 256 height 12
click at [487, 302] on span "**********" at bounding box center [509, 299] width 326 height 12
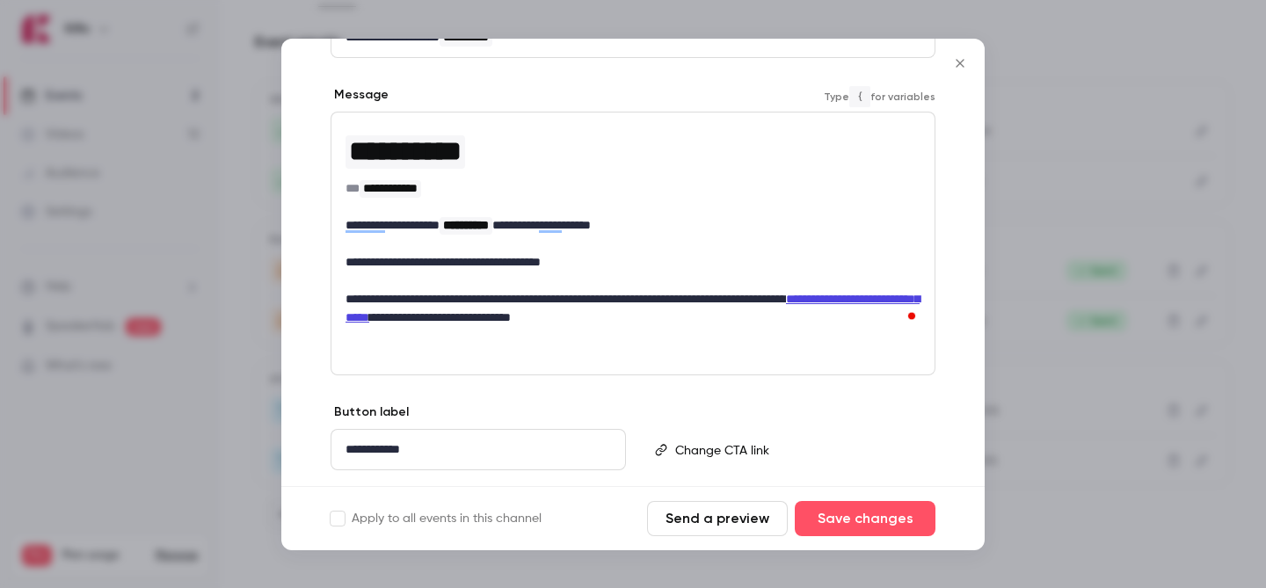
click at [653, 256] on p "**********" at bounding box center [633, 262] width 575 height 18
click at [573, 310] on p "**********" at bounding box center [633, 308] width 575 height 37
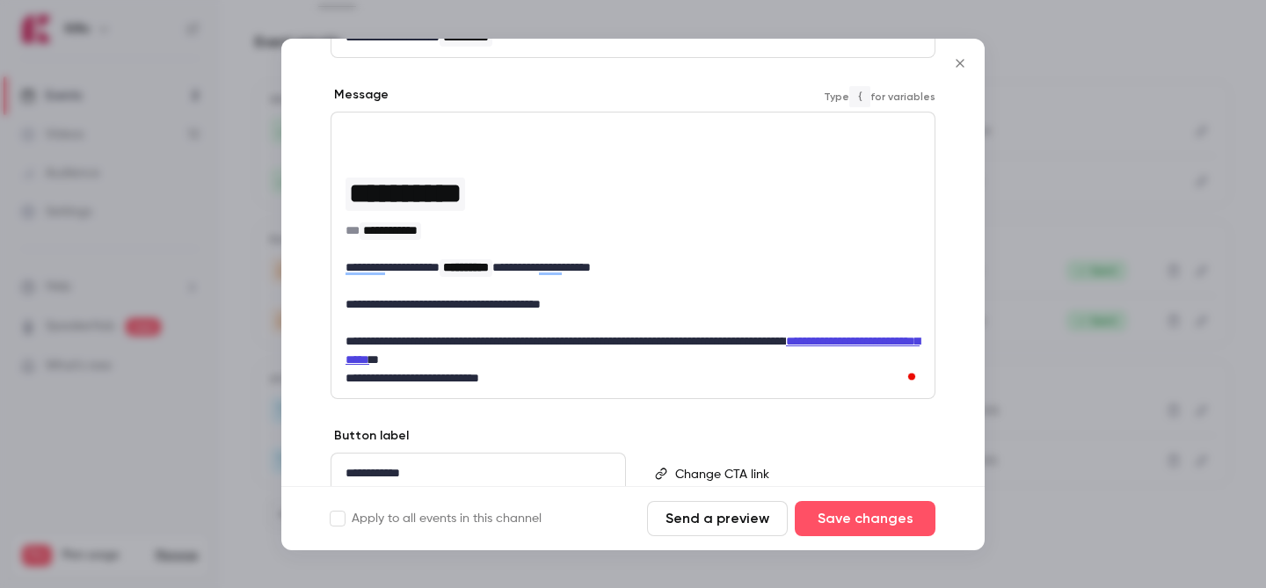
scroll to position [317, 0]
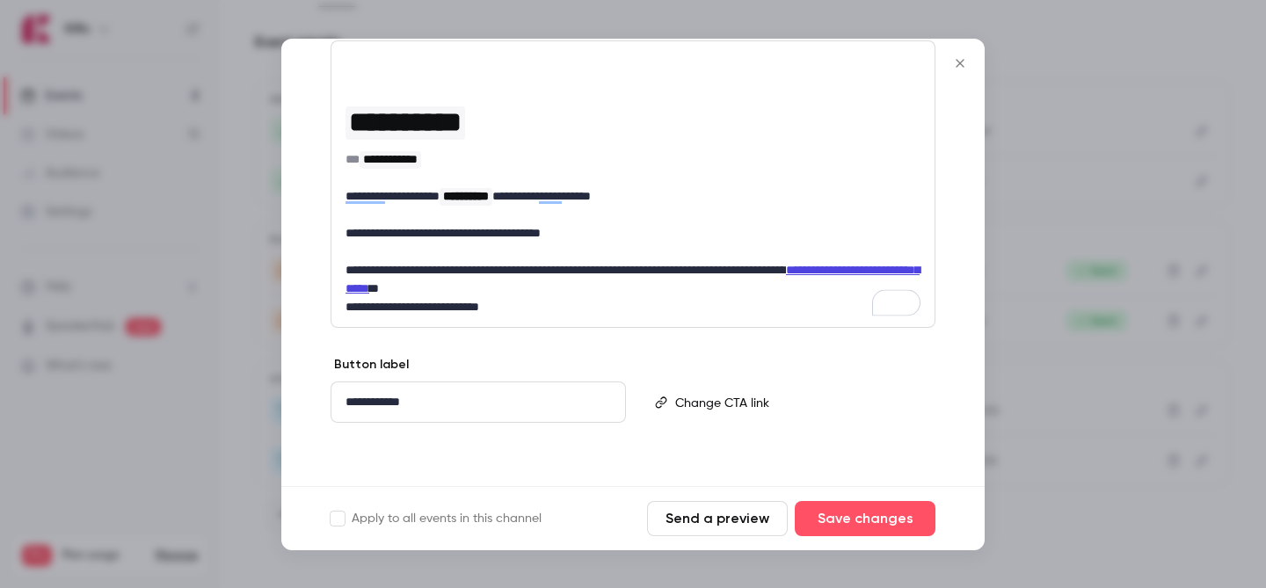
click at [346, 309] on span "**********" at bounding box center [413, 307] width 134 height 12
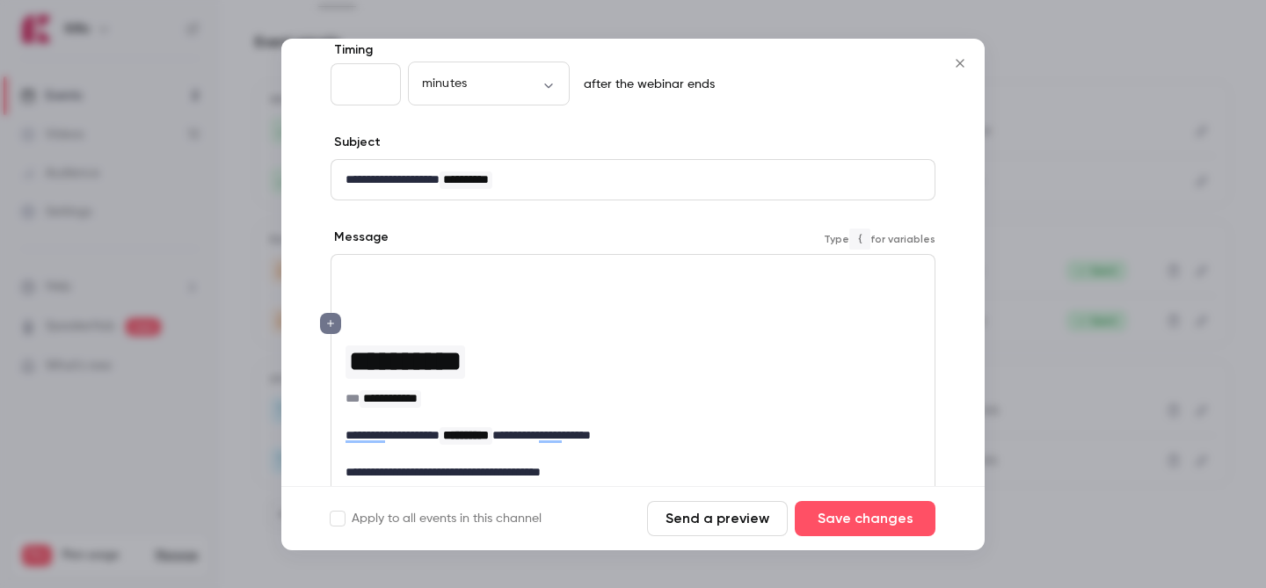
scroll to position [54, 0]
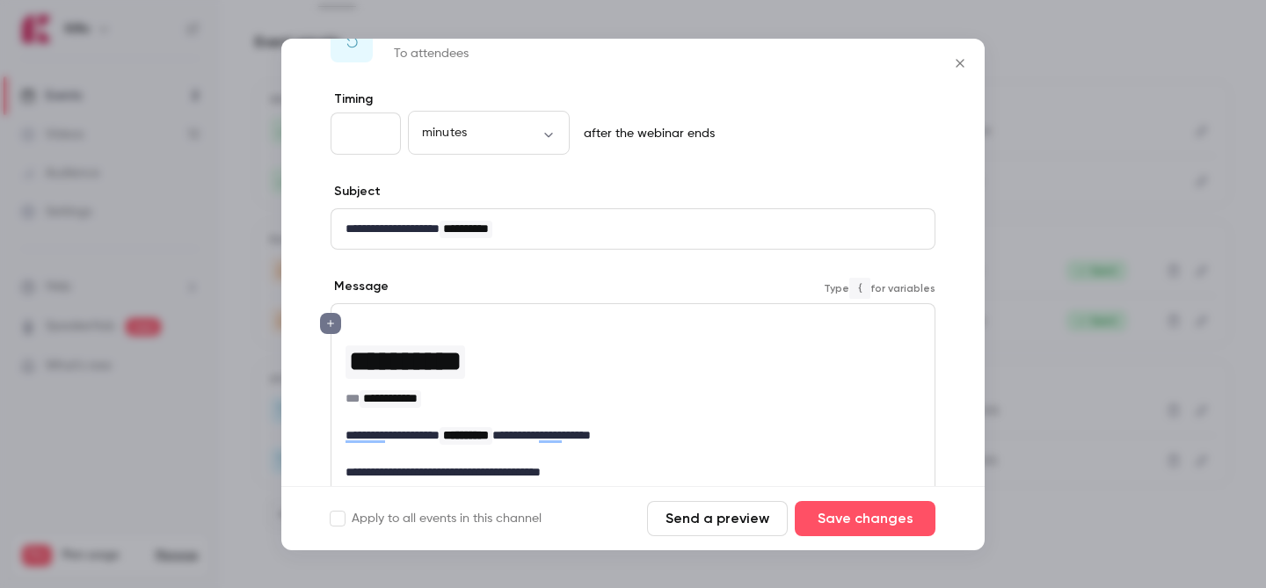
click at [349, 354] on span "**********" at bounding box center [405, 361] width 113 height 28
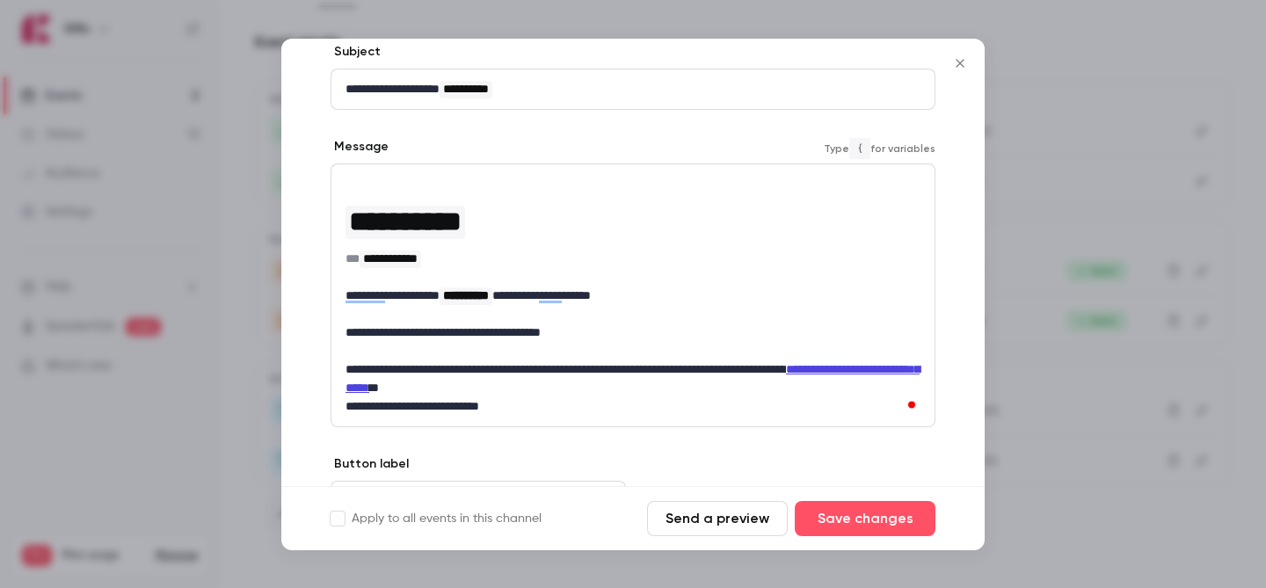
scroll to position [202, 0]
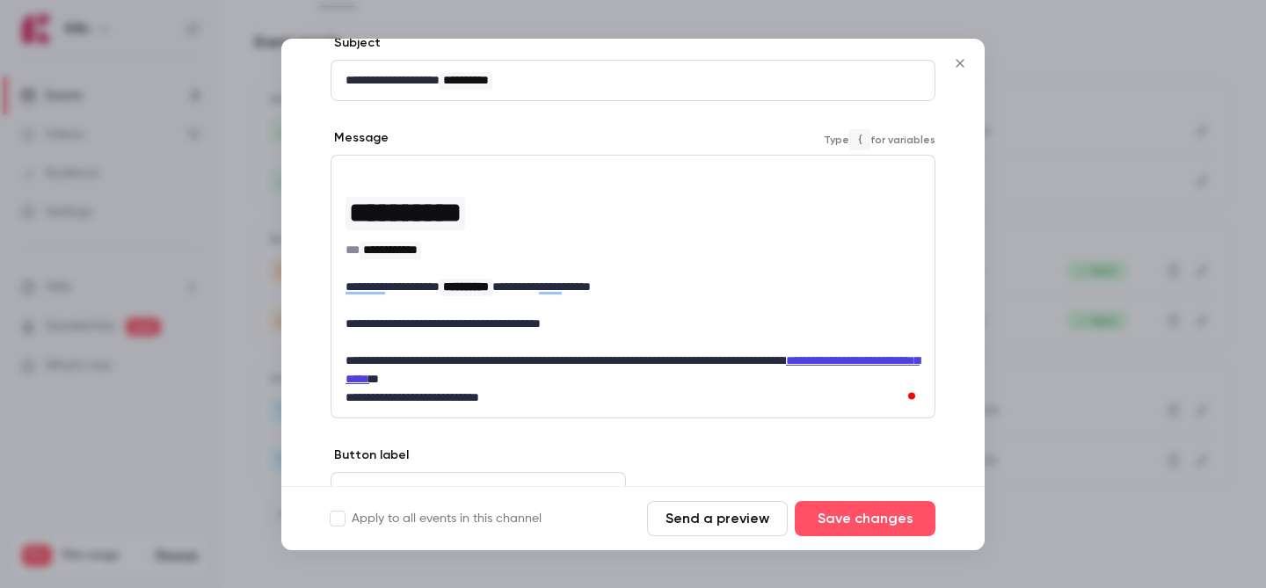
click at [383, 187] on div "**********" at bounding box center [633, 287] width 603 height 262
click at [375, 163] on div "**********" at bounding box center [633, 287] width 603 height 262
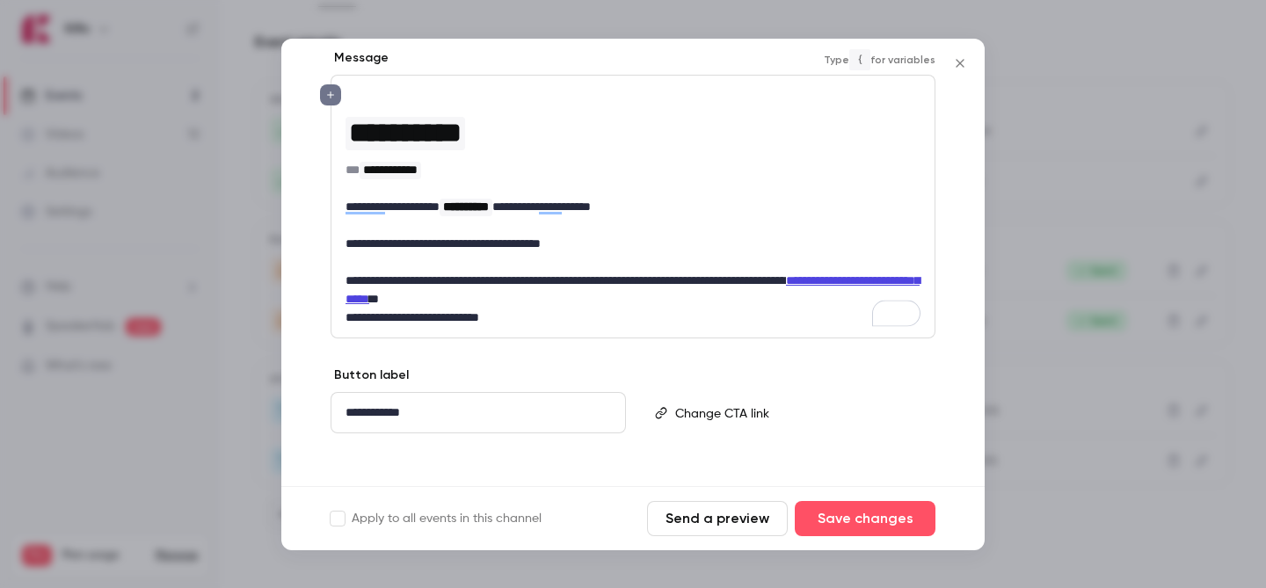
scroll to position [292, 0]
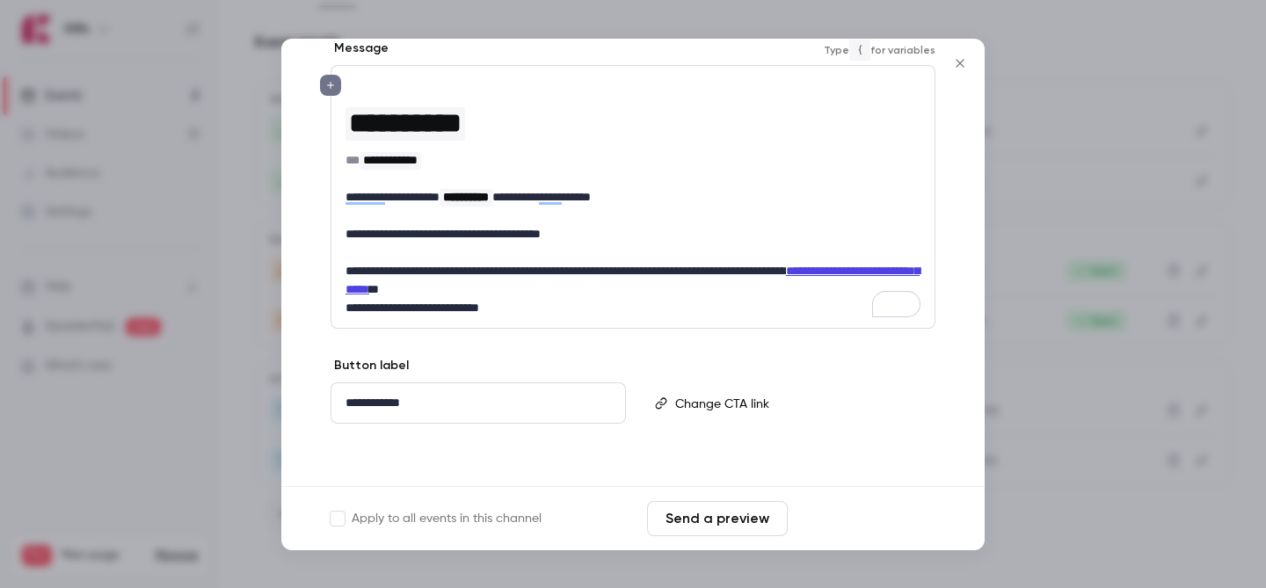
click at [833, 521] on button "Save changes" at bounding box center [865, 518] width 141 height 35
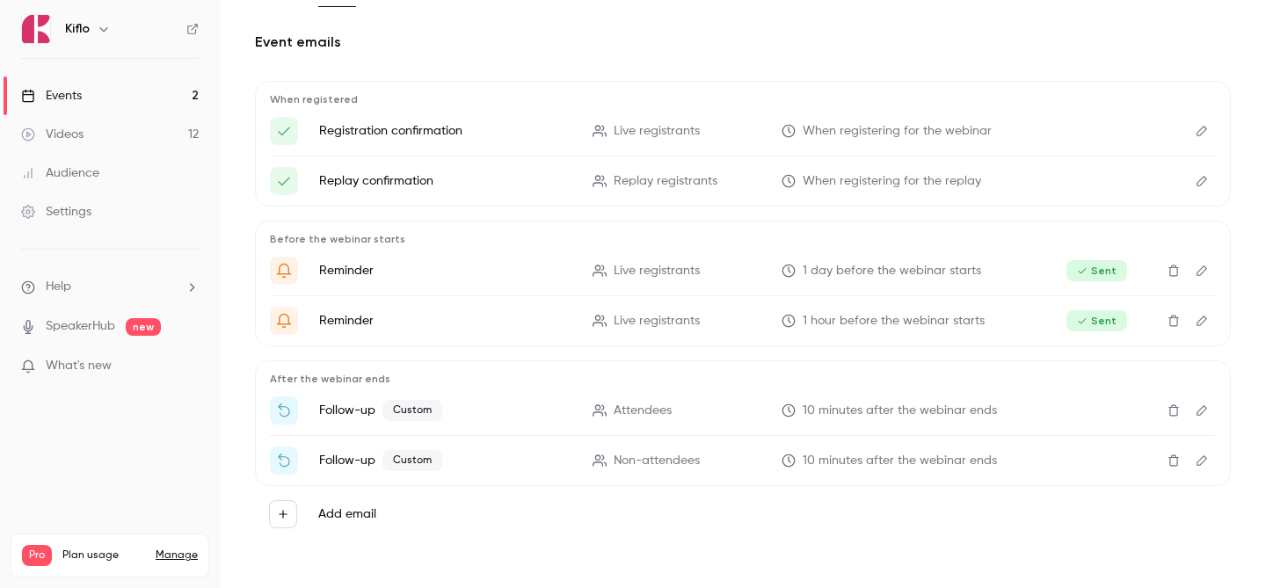
click at [127, 98] on link "Events 2" at bounding box center [110, 96] width 220 height 39
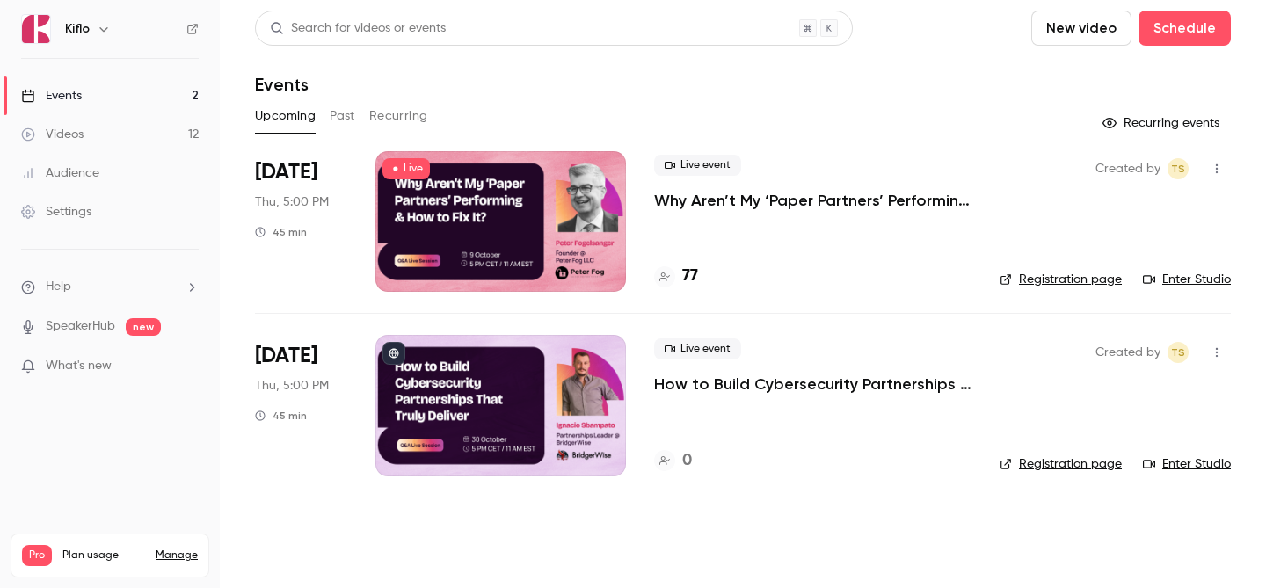
click at [164, 98] on link "Events 2" at bounding box center [110, 96] width 220 height 39
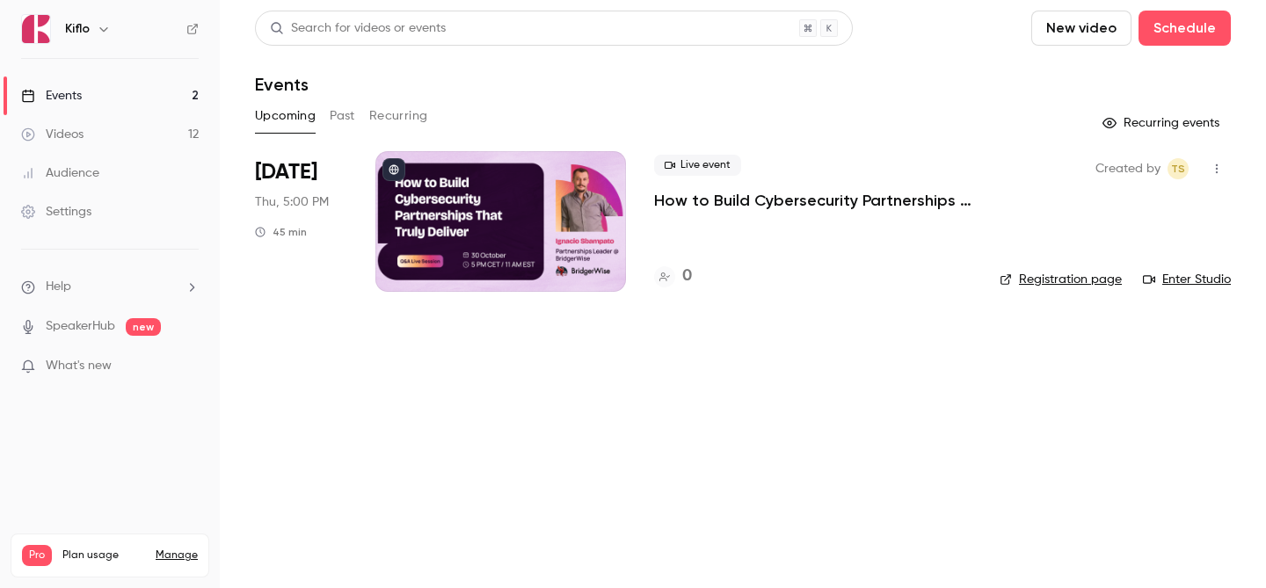
click at [71, 151] on link "Videos 12" at bounding box center [110, 134] width 220 height 39
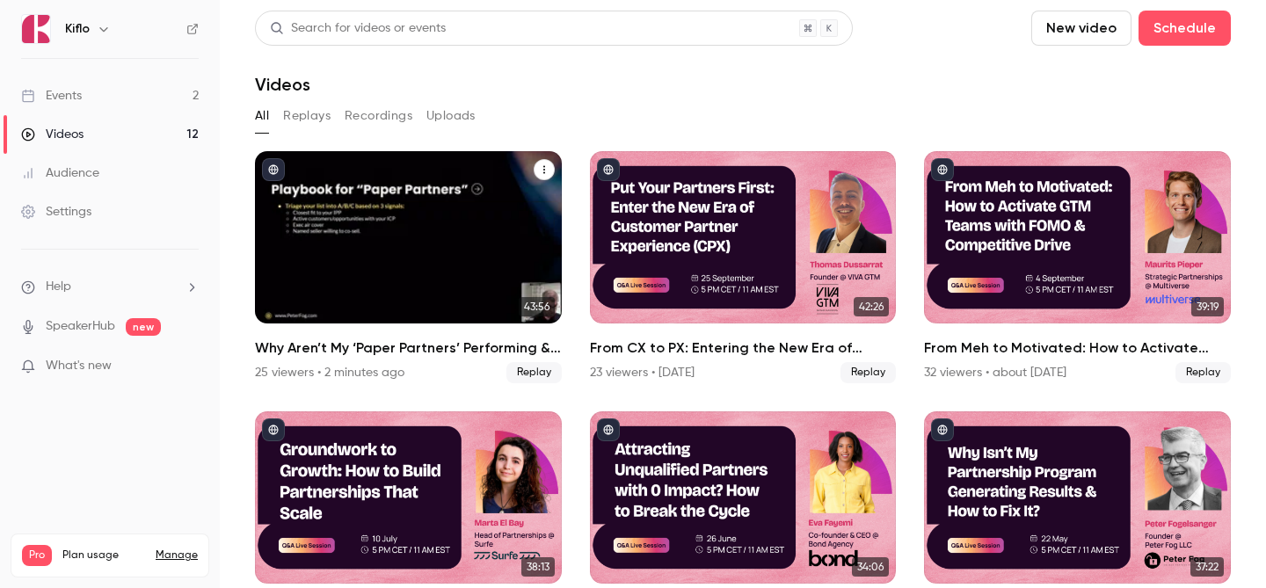
click at [417, 258] on div "Why Aren’t My ‘Paper Partners’ Performing & How to Fix It?" at bounding box center [408, 237] width 307 height 172
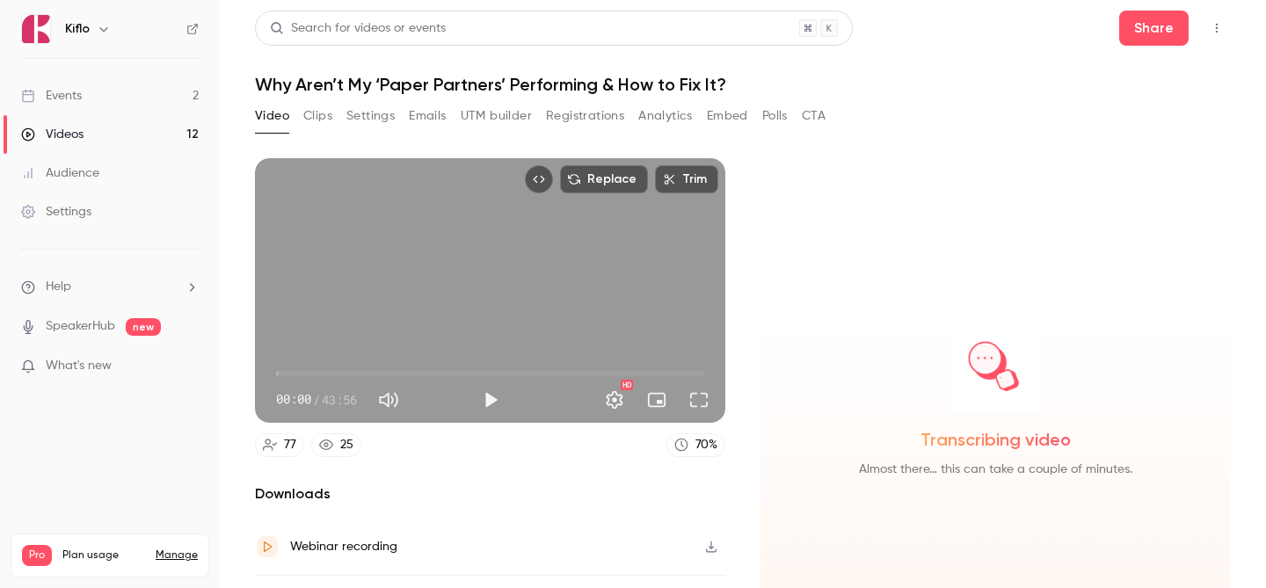
click at [559, 113] on button "Registrations" at bounding box center [585, 116] width 78 height 28
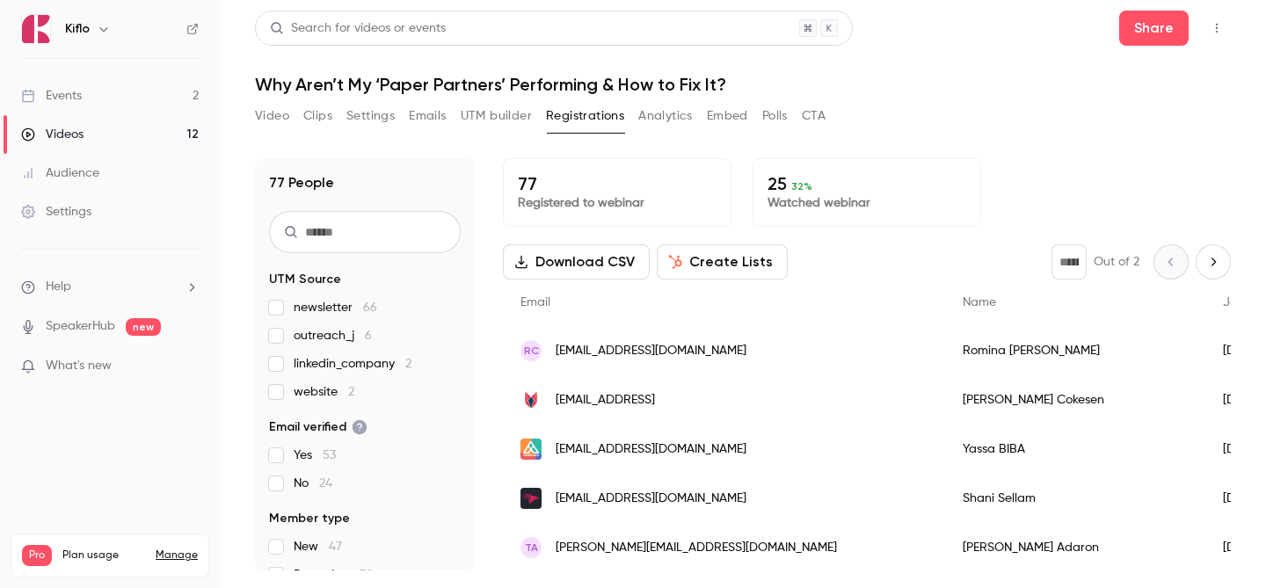
click at [661, 104] on button "Analytics" at bounding box center [665, 116] width 55 height 28
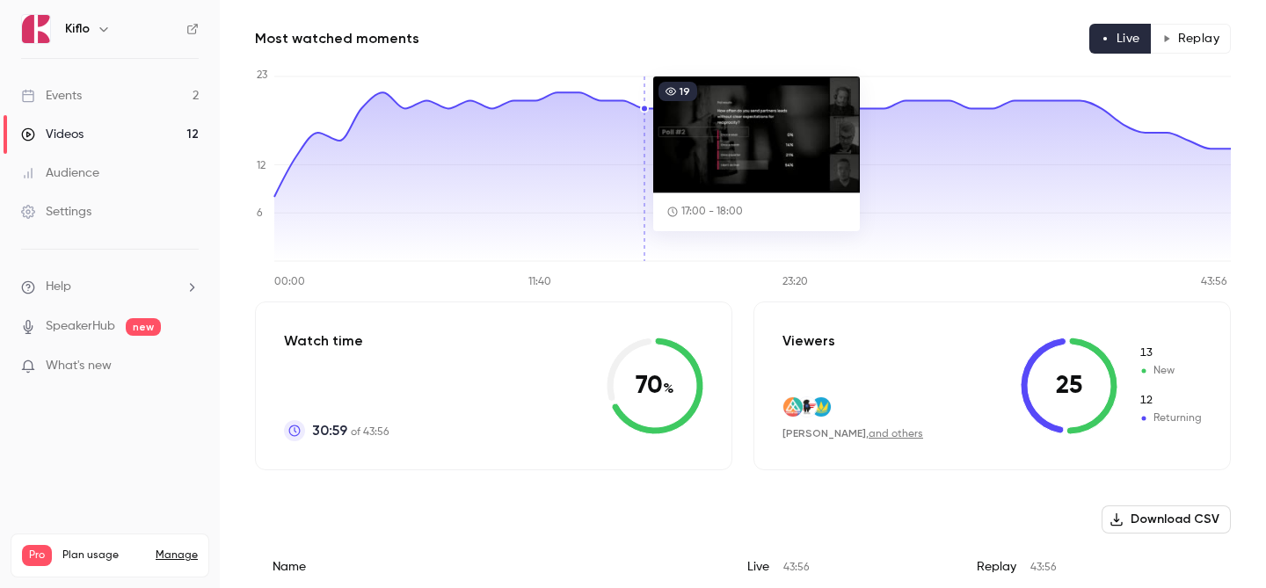
scroll to position [176, 0]
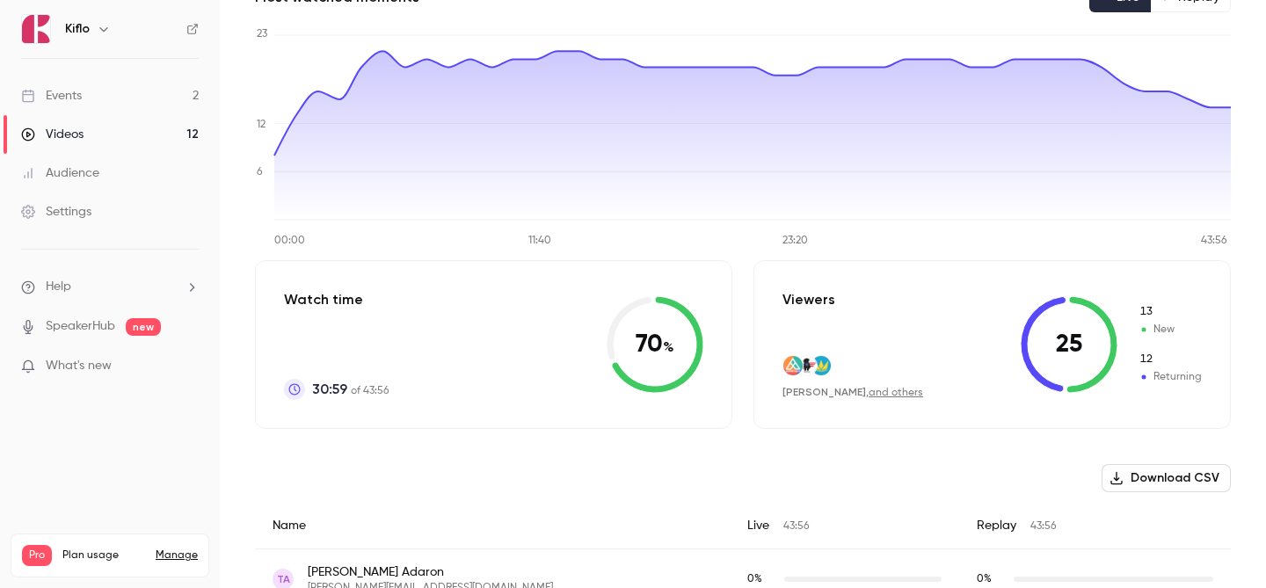
click at [157, 84] on link "Events 2" at bounding box center [110, 96] width 220 height 39
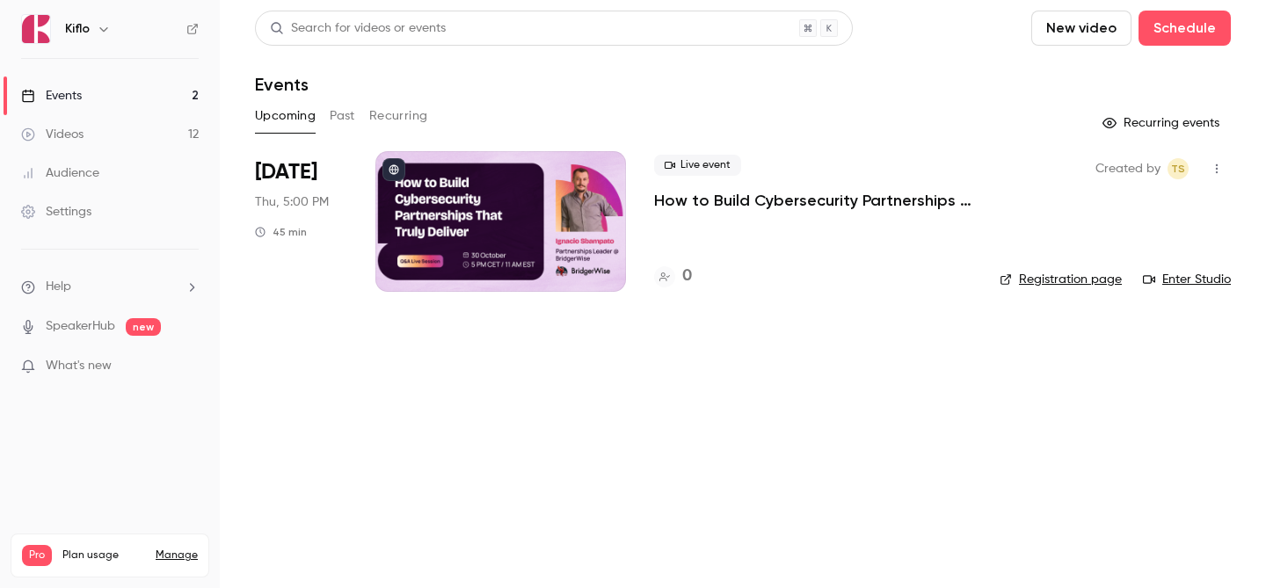
click at [153, 150] on link "Videos 12" at bounding box center [110, 134] width 220 height 39
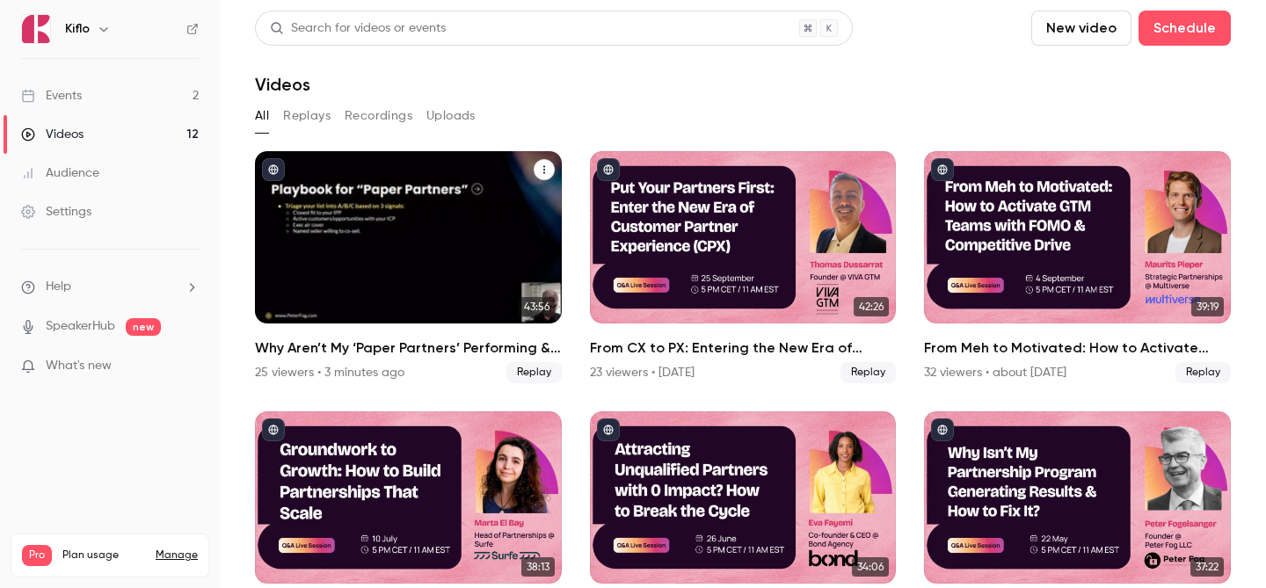
click at [492, 257] on div "Why Aren’t My ‘Paper Partners’ Performing & How to Fix It?" at bounding box center [408, 237] width 307 height 172
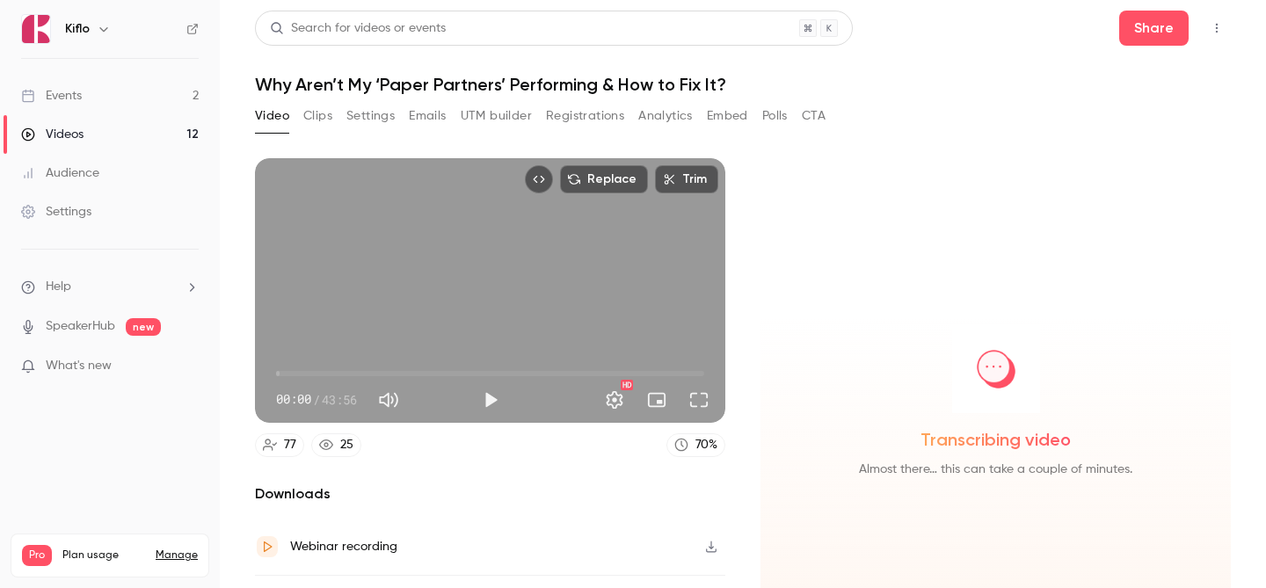
click at [582, 119] on button "Registrations" at bounding box center [585, 116] width 78 height 28
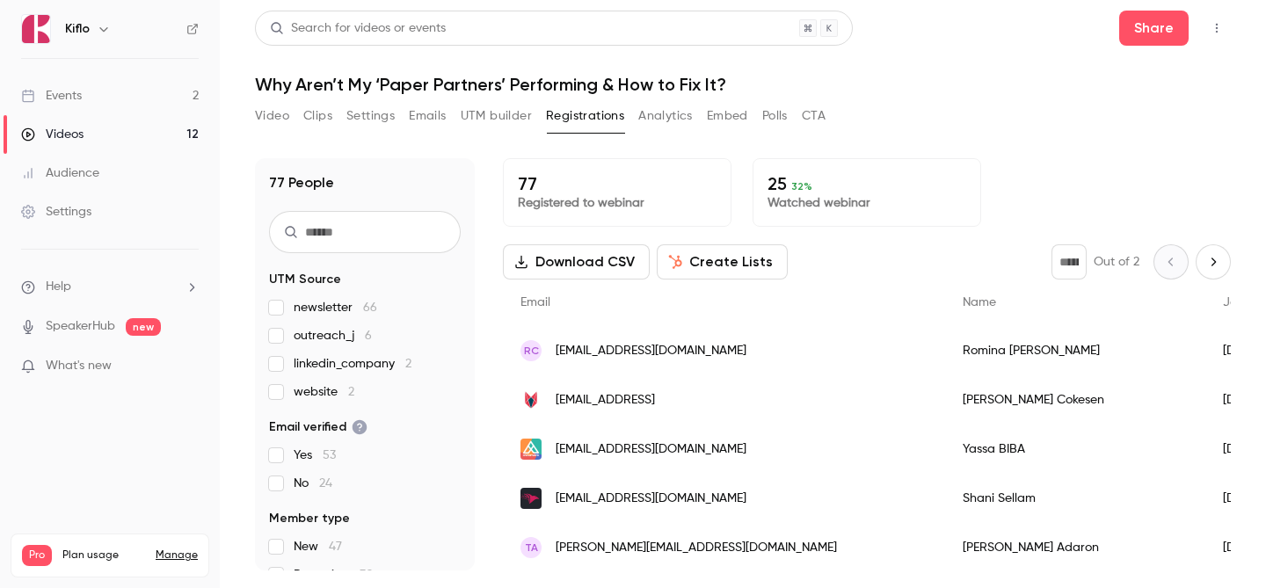
click at [650, 110] on button "Analytics" at bounding box center [665, 116] width 55 height 28
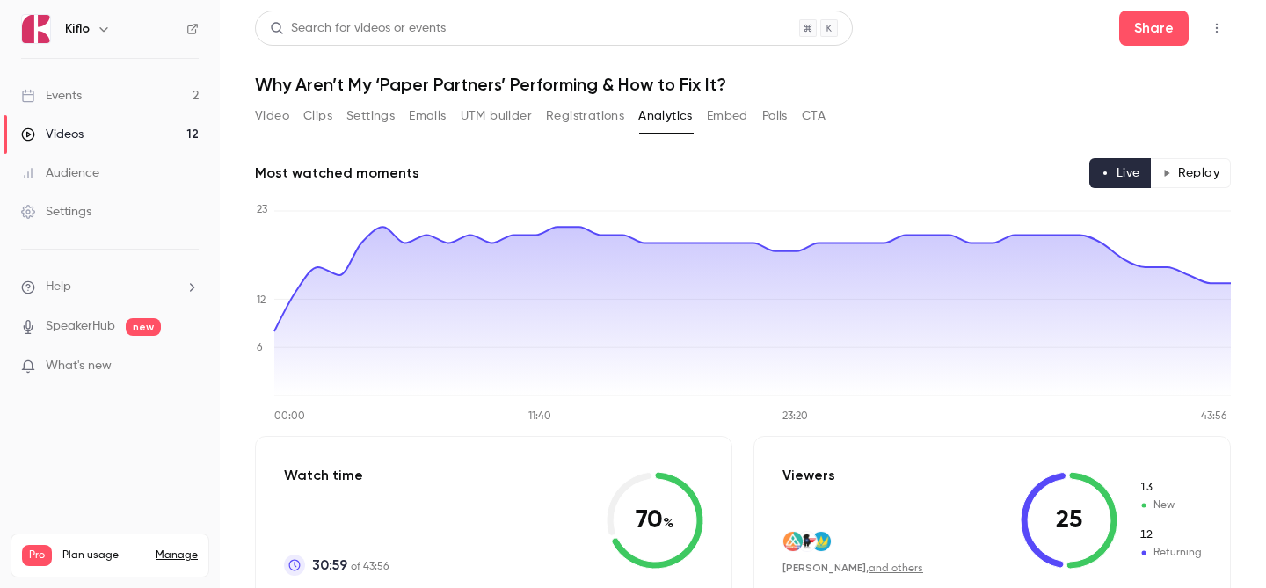
click at [179, 74] on ul "Events 2 Videos 12 Audience Settings" at bounding box center [110, 154] width 220 height 190
click at [146, 113] on link "Events 2" at bounding box center [110, 96] width 220 height 39
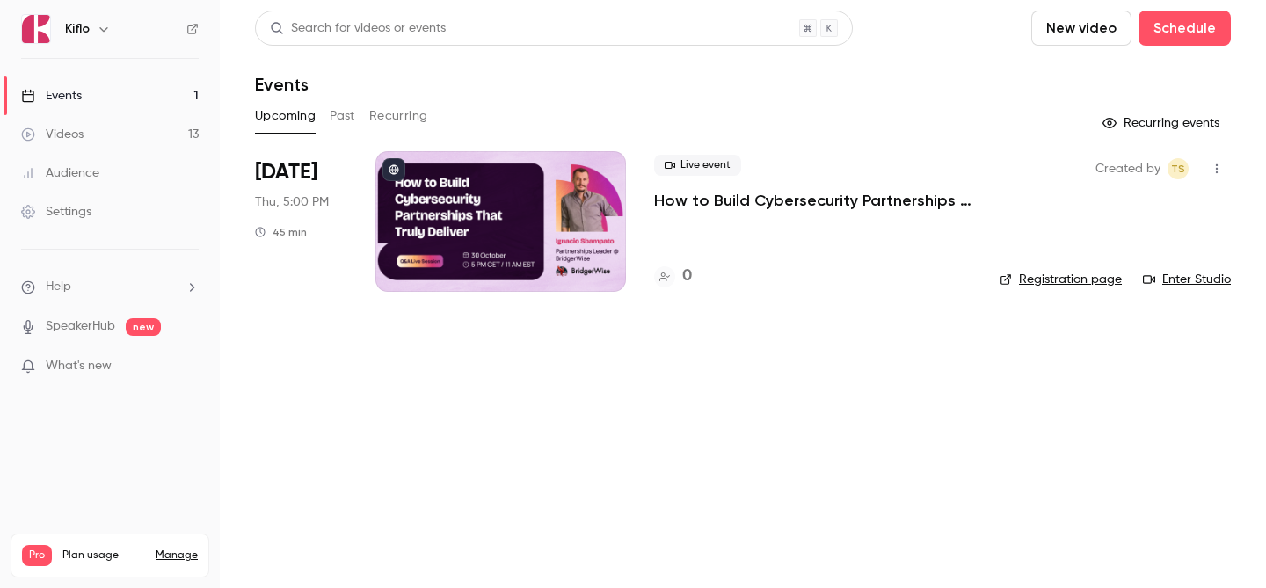
click at [183, 128] on link "Videos 13" at bounding box center [110, 134] width 220 height 39
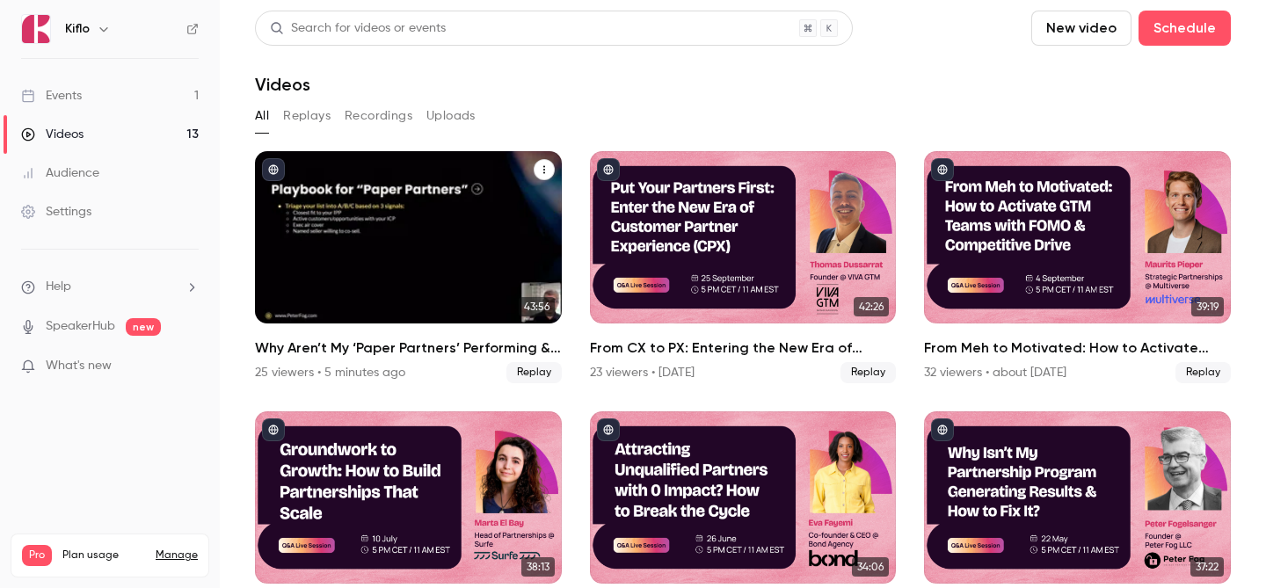
click at [367, 215] on div "Why Aren’t My ‘Paper Partners’ Performing & How to Fix It?" at bounding box center [408, 237] width 307 height 172
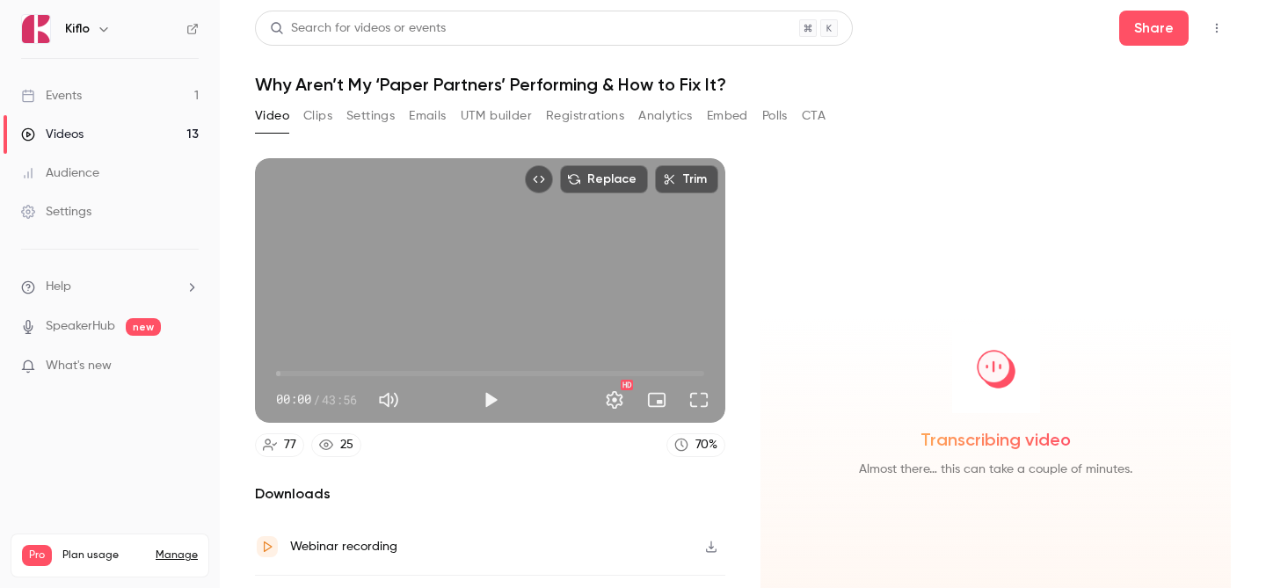
click at [557, 113] on button "Registrations" at bounding box center [585, 116] width 78 height 28
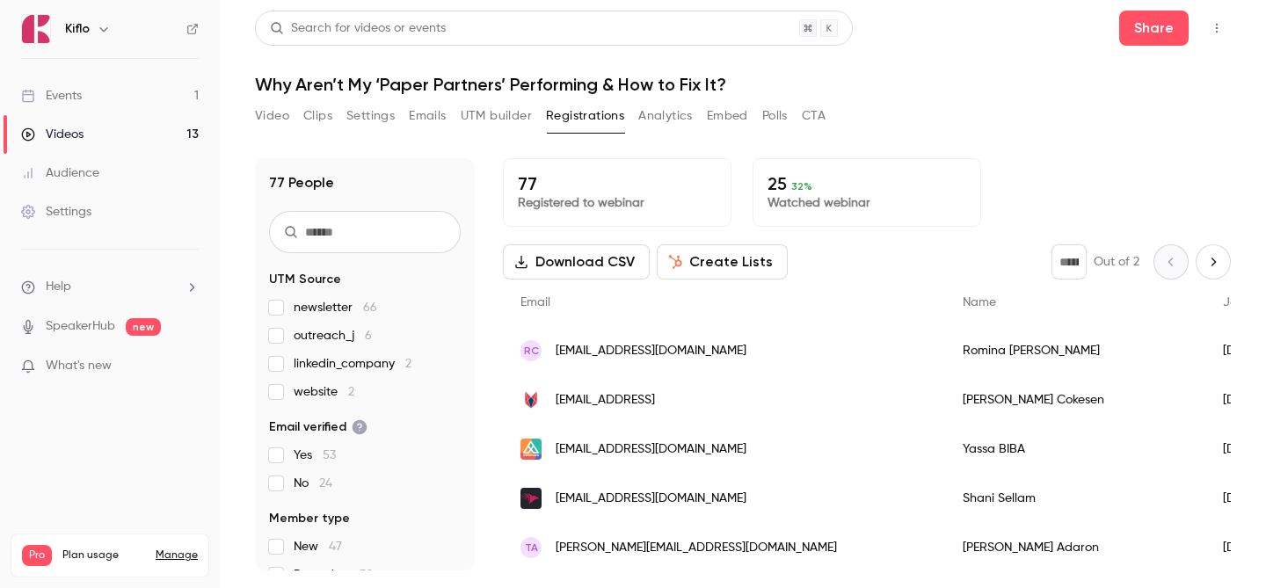
click at [275, 127] on button "Video" at bounding box center [272, 116] width 34 height 28
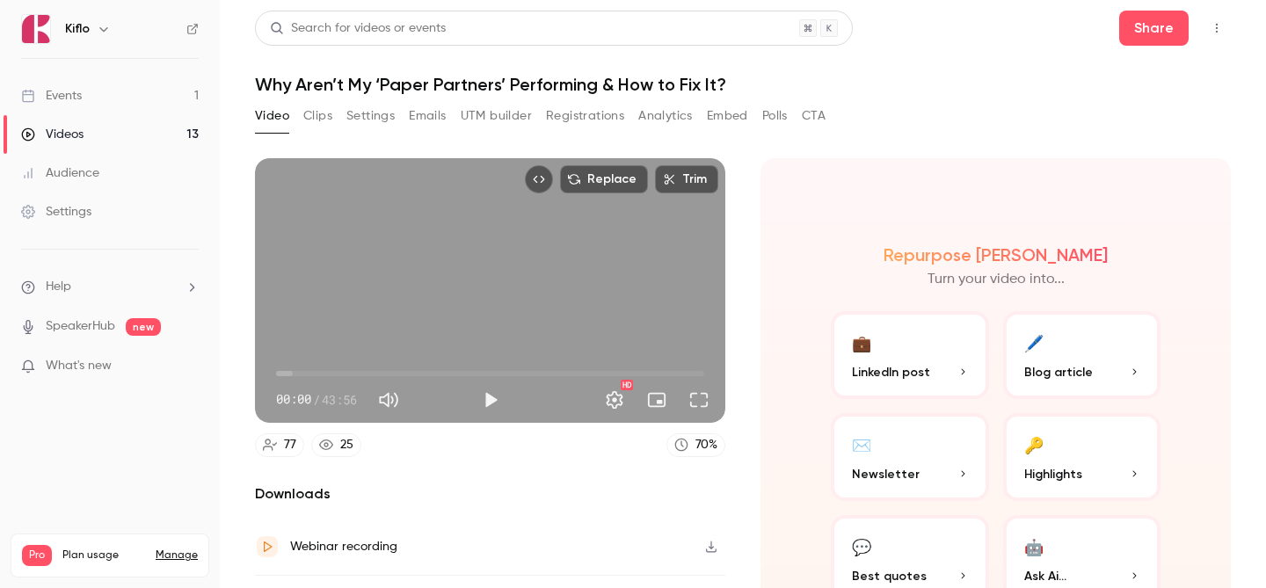
click at [181, 92] on link "Events 1" at bounding box center [110, 96] width 220 height 39
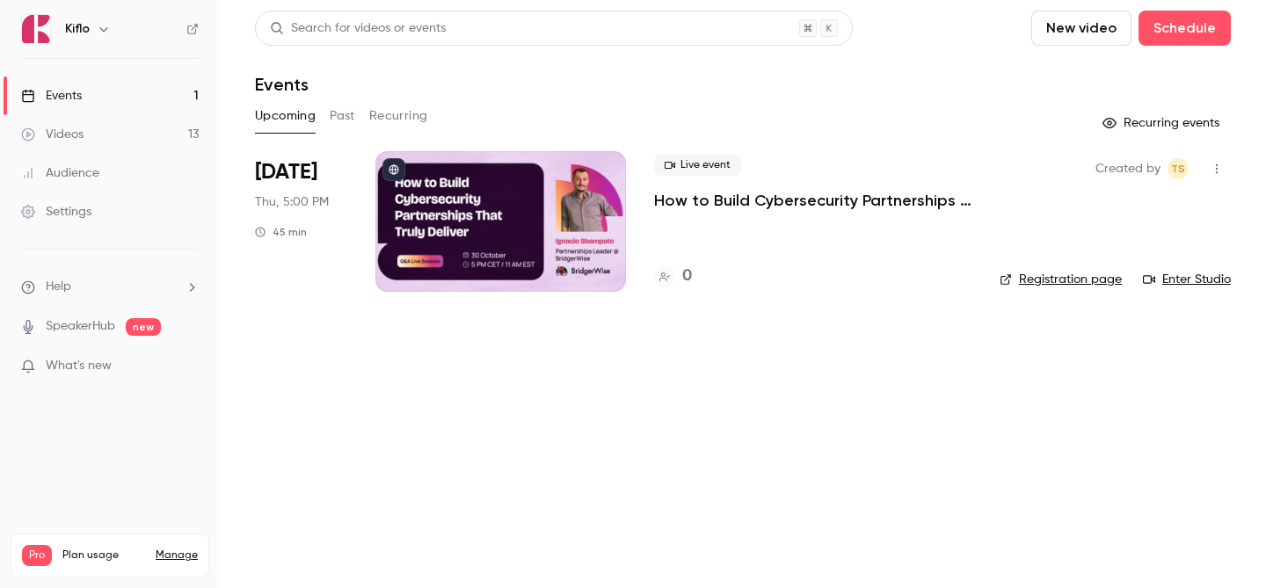
click at [168, 126] on link "Videos 13" at bounding box center [110, 134] width 220 height 39
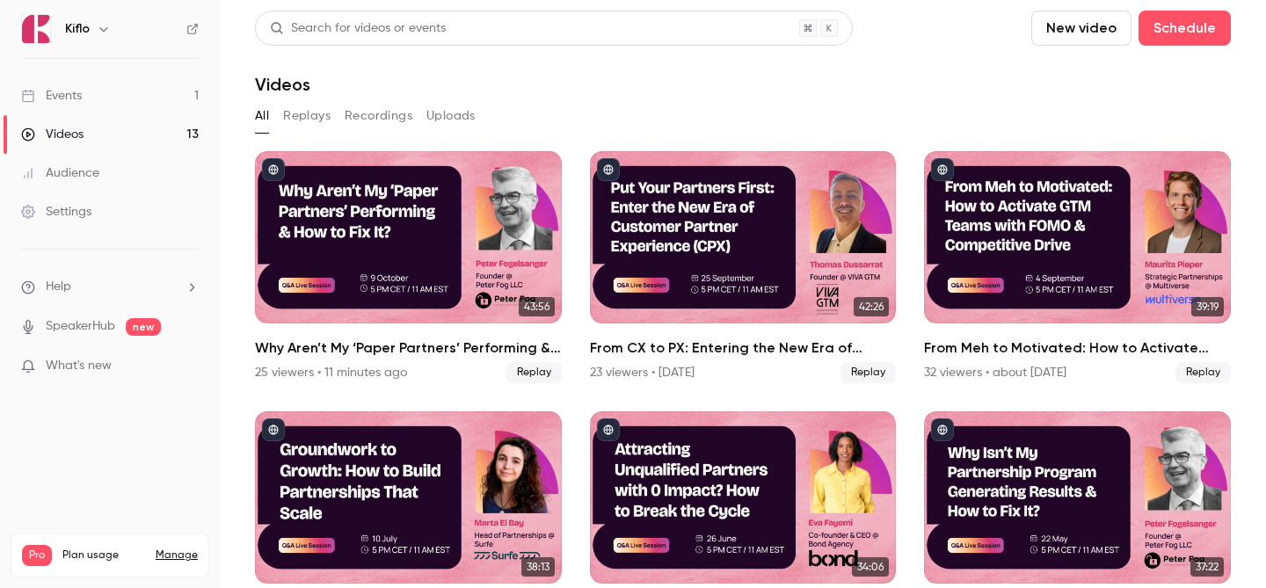
click at [148, 91] on link "Events 1" at bounding box center [110, 96] width 220 height 39
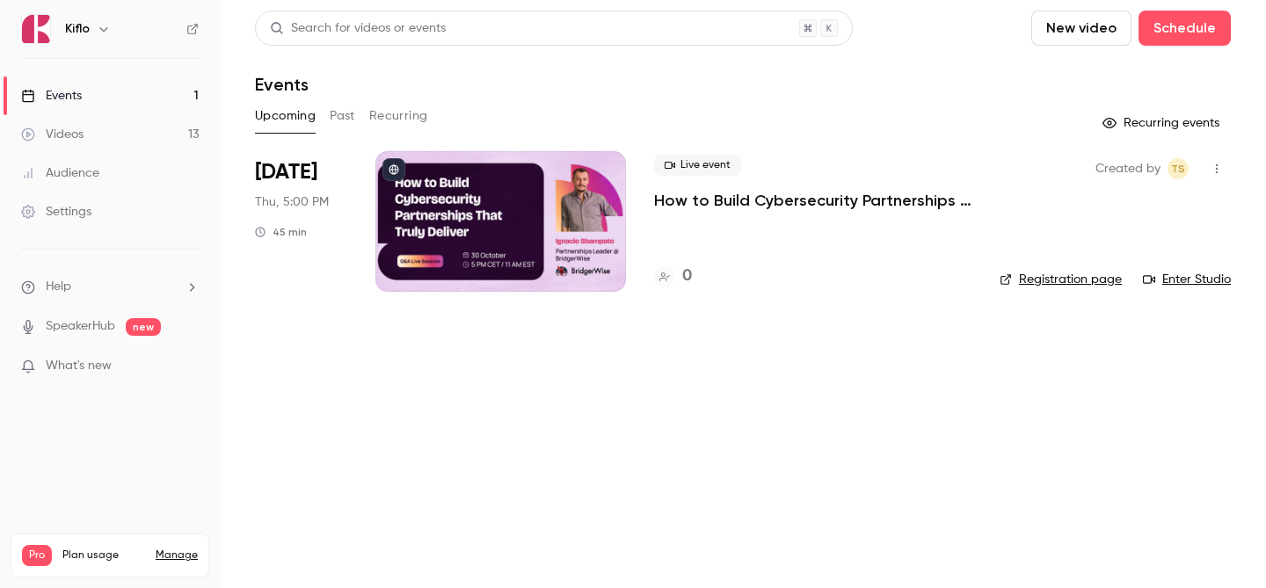
click at [136, 84] on link "Events 1" at bounding box center [110, 96] width 220 height 39
click at [135, 119] on link "Videos 13" at bounding box center [110, 134] width 220 height 39
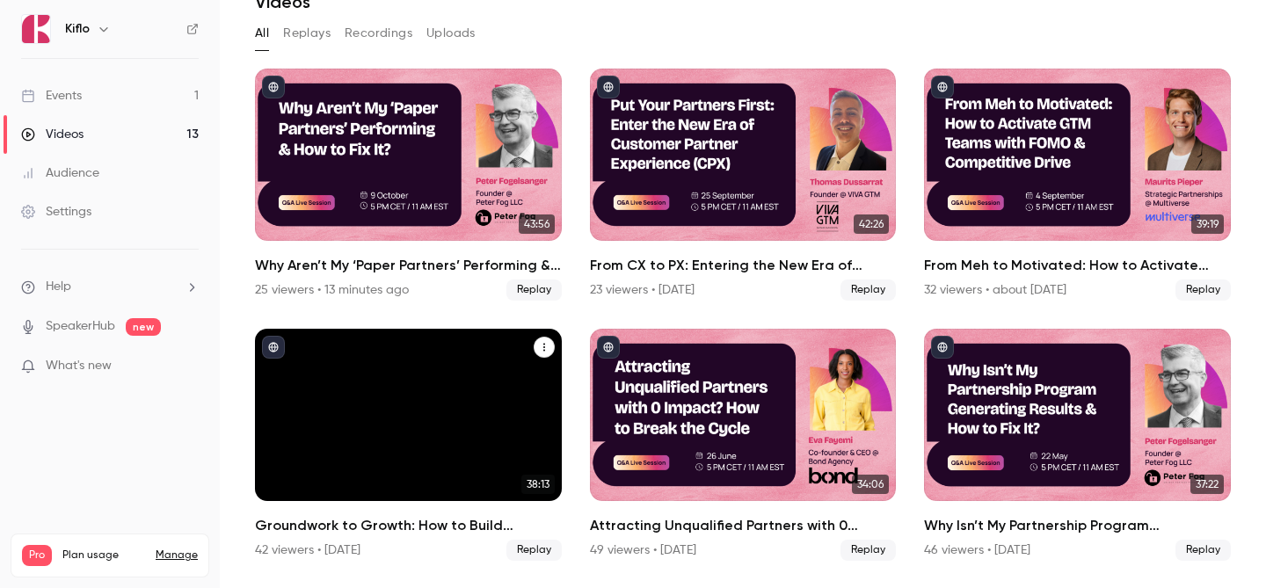
scroll to position [85, 0]
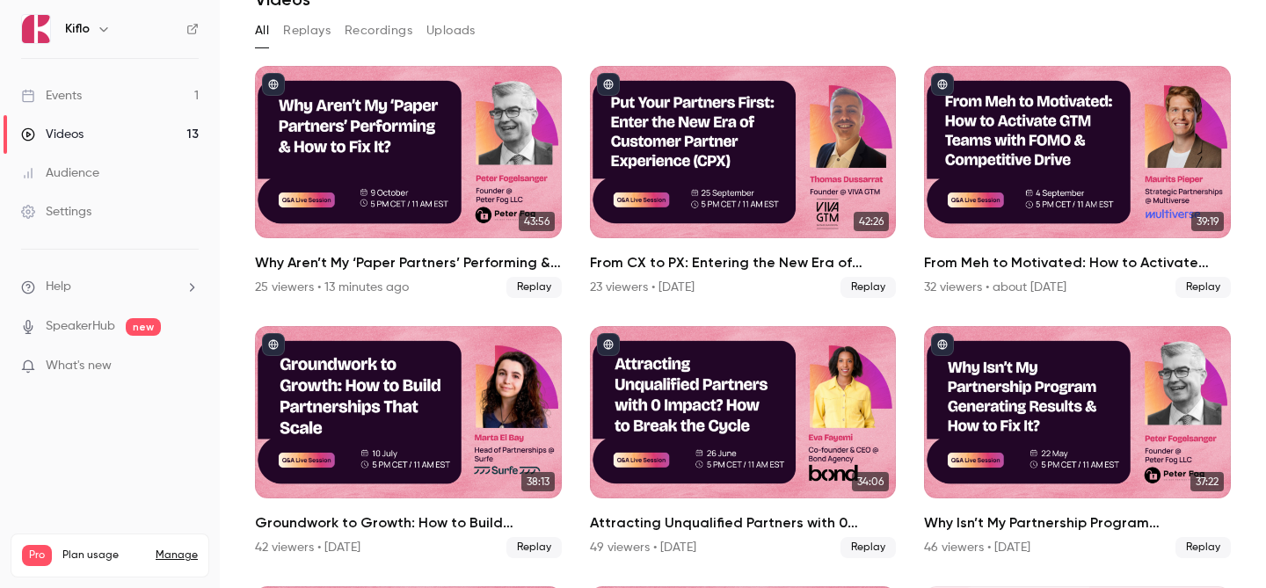
click at [125, 131] on link "Videos 13" at bounding box center [110, 134] width 220 height 39
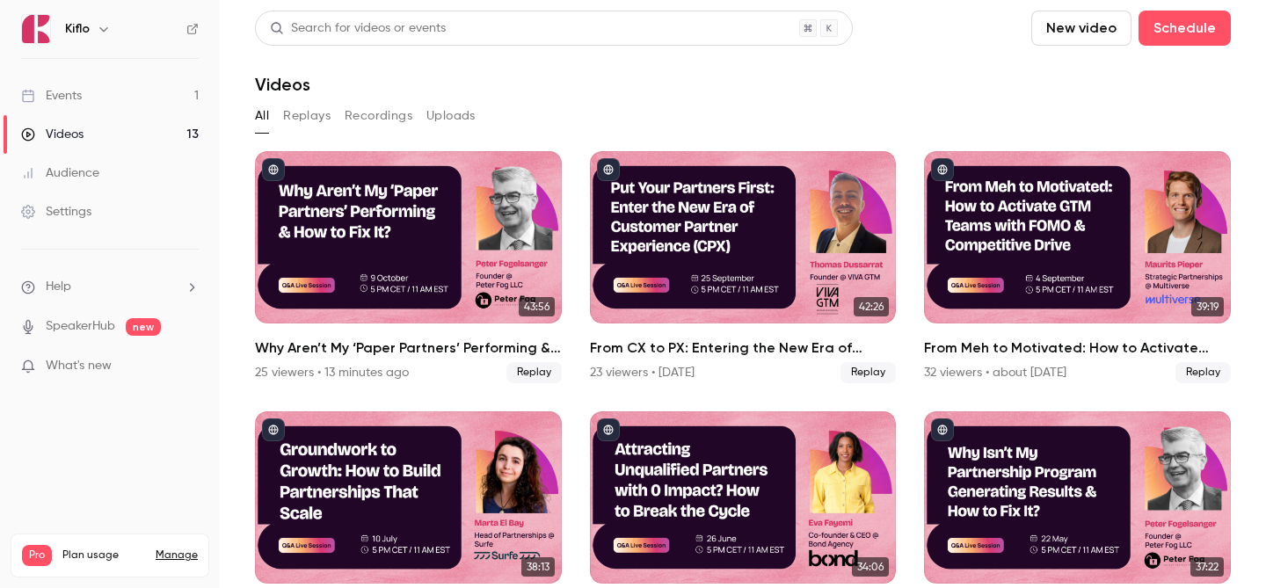
click at [125, 167] on link "Audience" at bounding box center [110, 173] width 220 height 39
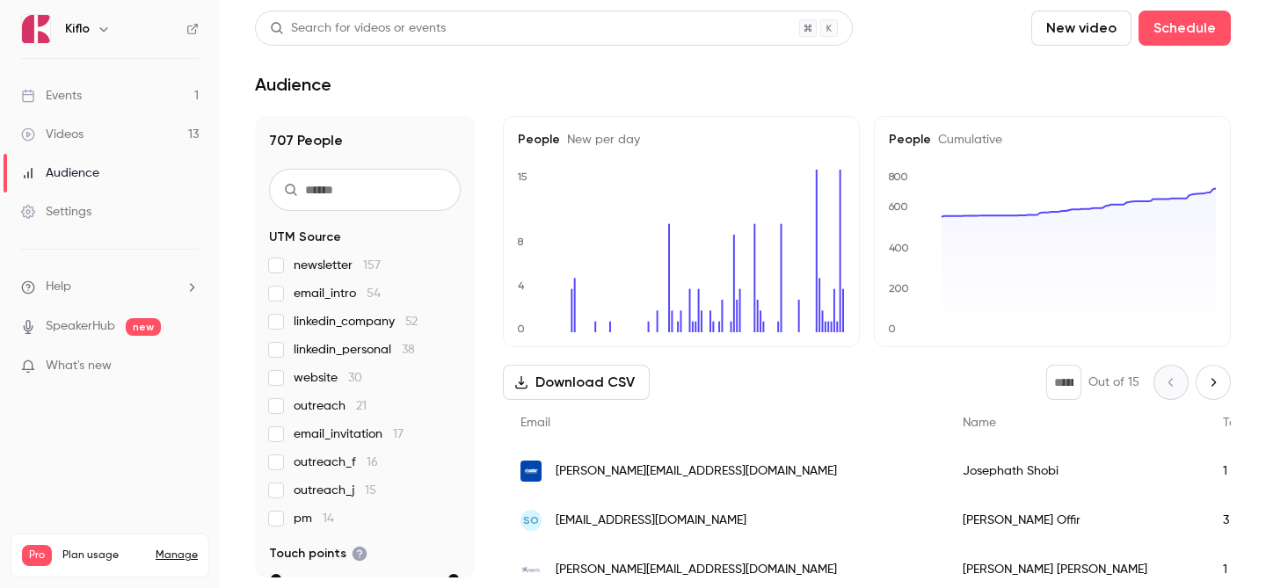
click at [133, 91] on link "Events 1" at bounding box center [110, 96] width 220 height 39
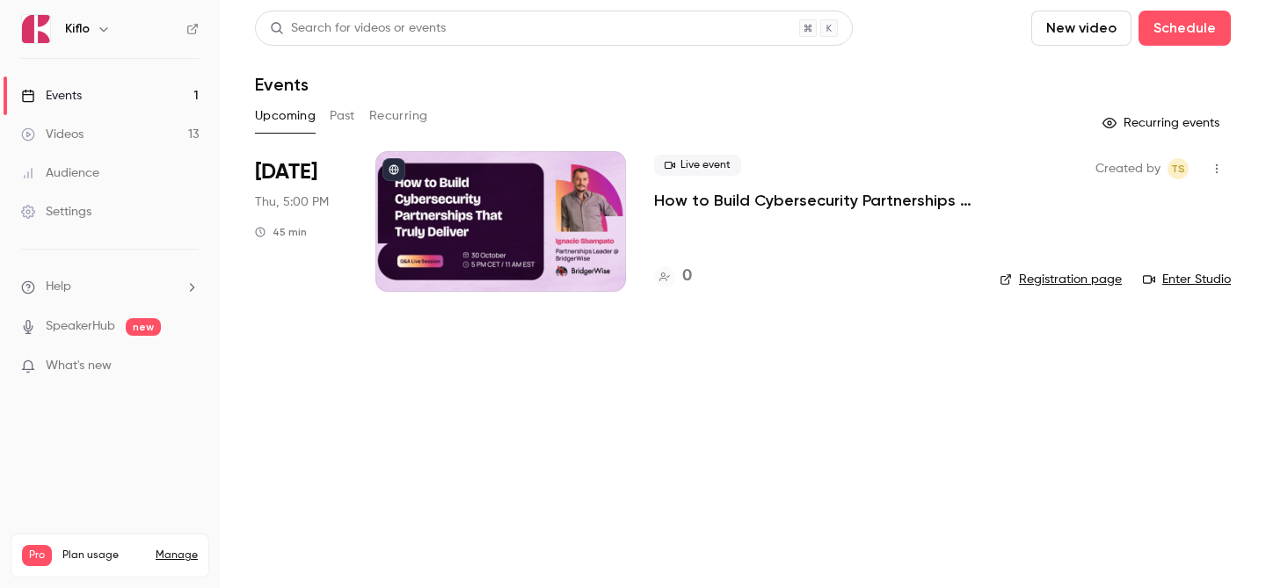
click at [151, 98] on link "Events 1" at bounding box center [110, 96] width 220 height 39
click at [140, 120] on link "Videos 13" at bounding box center [110, 134] width 220 height 39
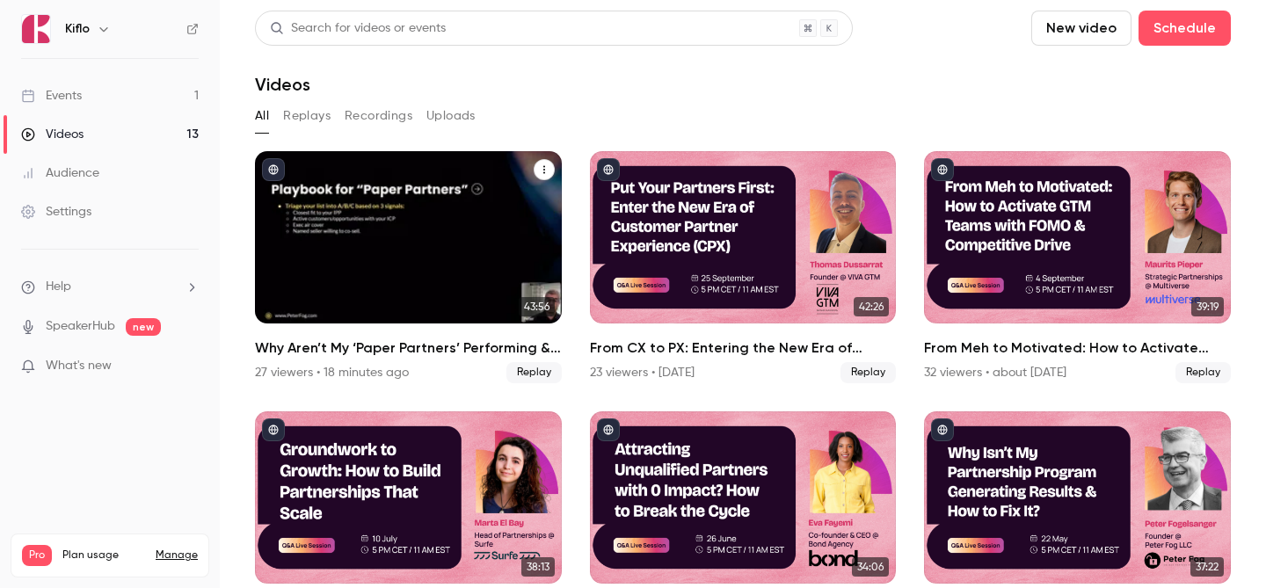
click at [426, 235] on div "Why Aren’t My ‘Paper Partners’ Performing & How to Fix It?" at bounding box center [408, 237] width 307 height 172
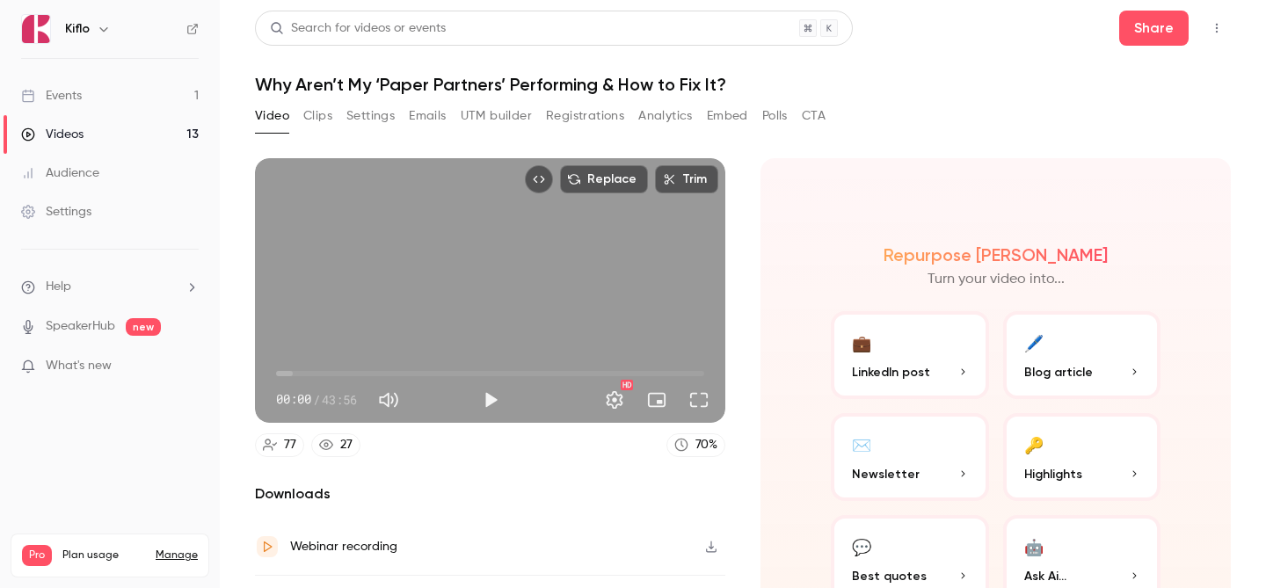
click at [489, 405] on button "Play" at bounding box center [490, 400] width 35 height 35
click at [489, 405] on button "Pause" at bounding box center [490, 400] width 35 height 35
type input "***"
click at [98, 83] on link "Events 1" at bounding box center [110, 96] width 220 height 39
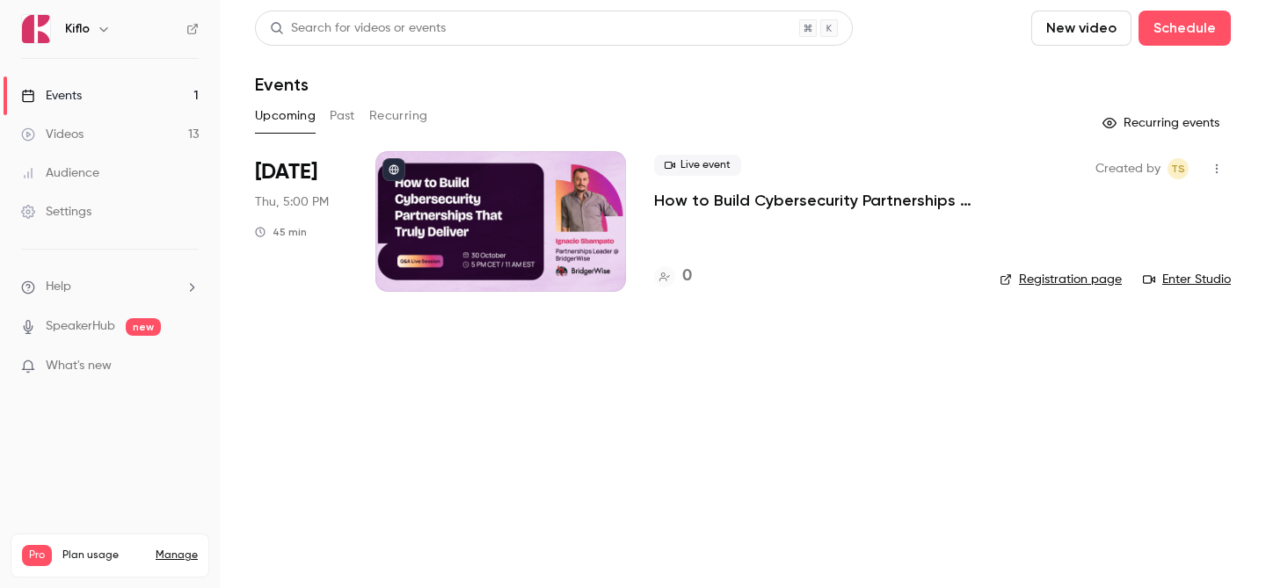
click at [104, 117] on link "Videos 13" at bounding box center [110, 134] width 220 height 39
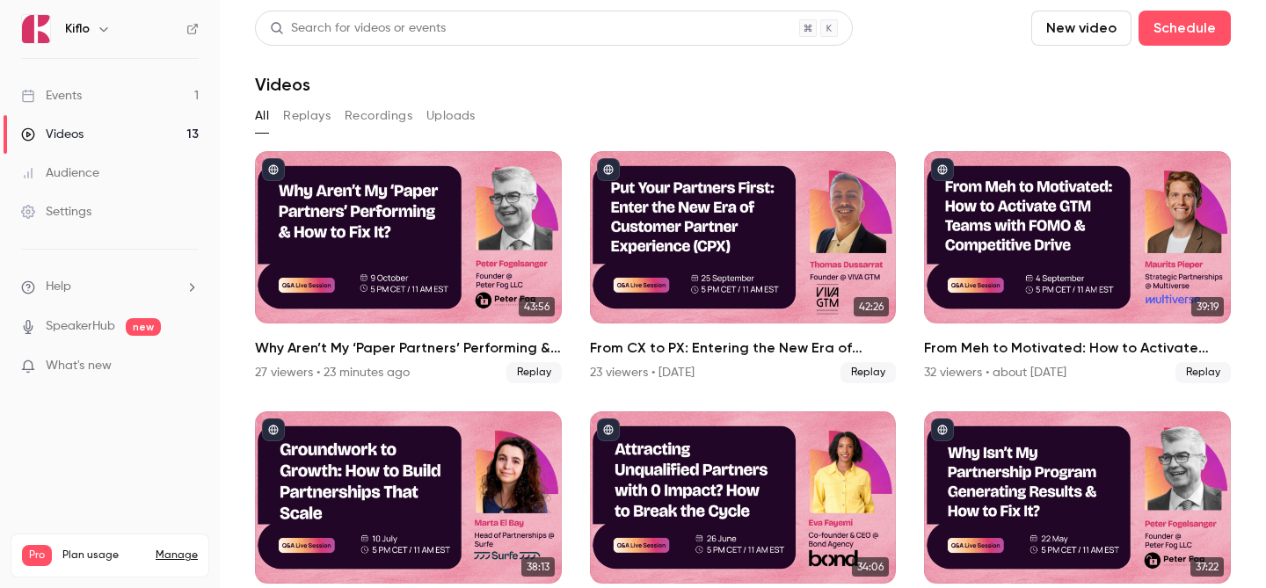
click at [135, 82] on link "Events 1" at bounding box center [110, 96] width 220 height 39
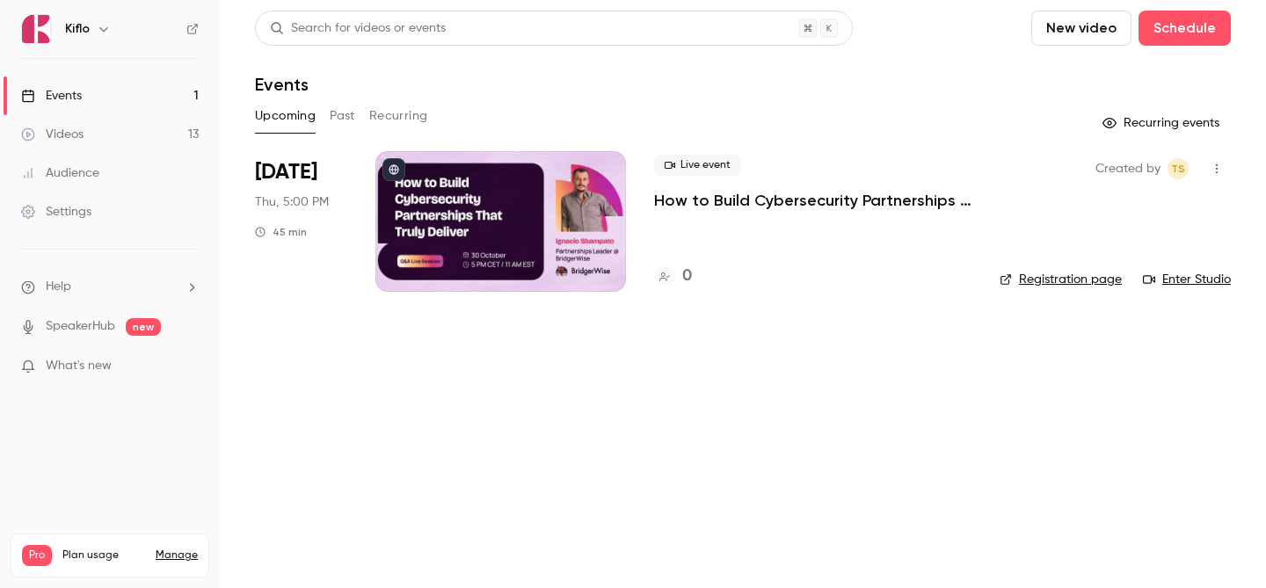
click at [154, 135] on link "Videos 13" at bounding box center [110, 134] width 220 height 39
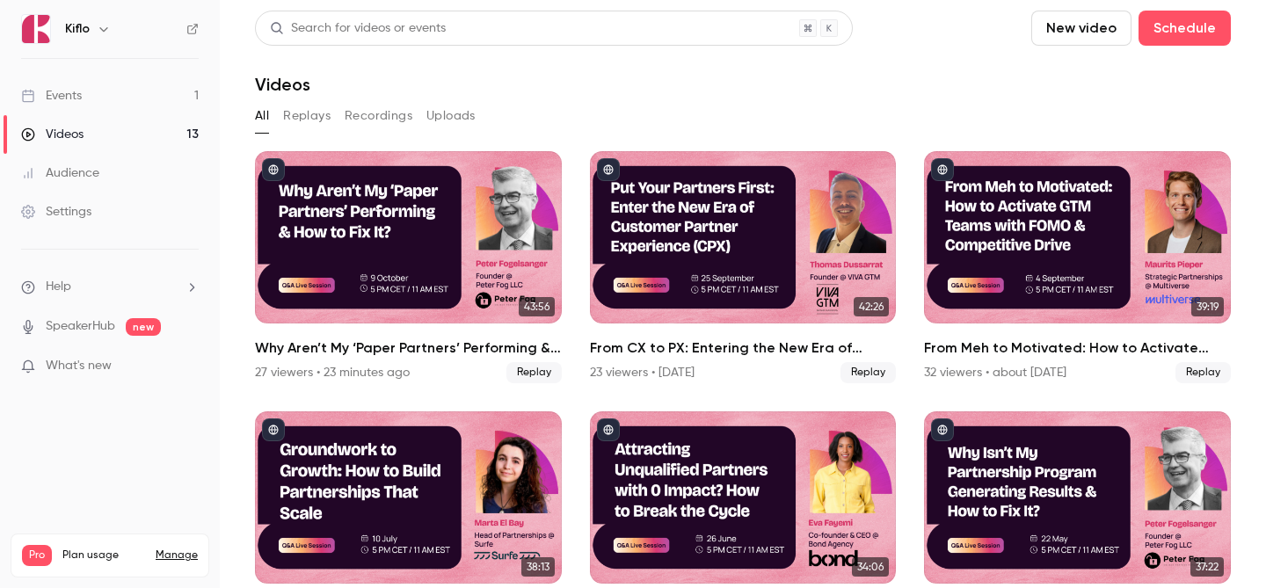
click at [301, 236] on div "Why Aren’t My ‘Paper Partners’ Performing & How to Fix It?" at bounding box center [408, 237] width 307 height 172
click at [91, 113] on link "Events 1" at bounding box center [110, 96] width 220 height 39
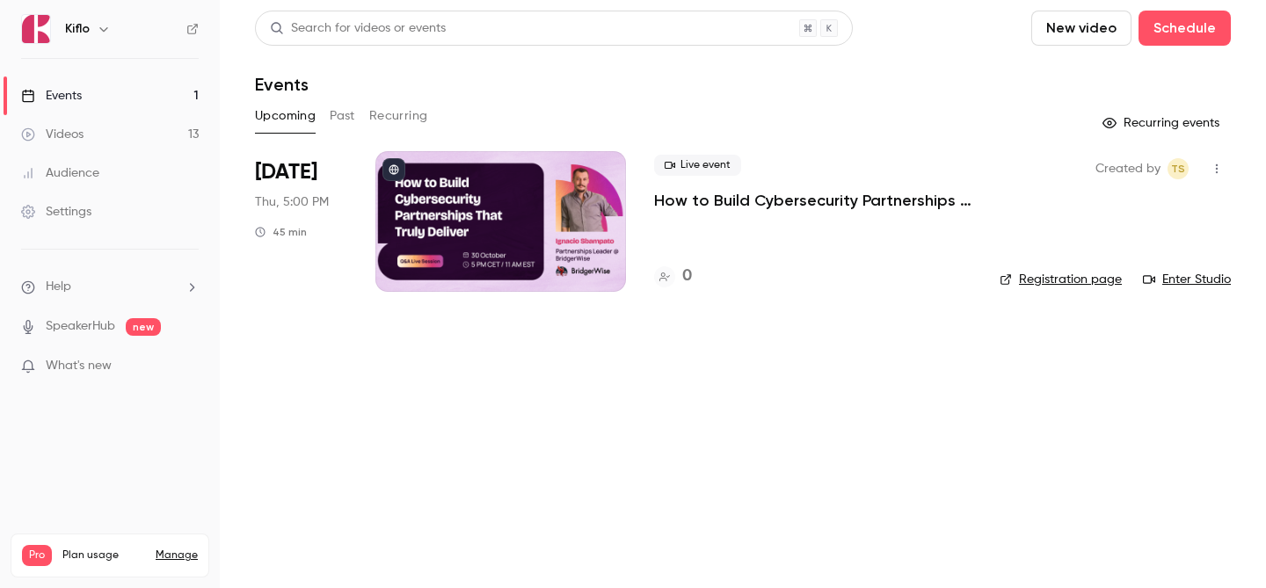
click at [91, 113] on link "Events 1" at bounding box center [110, 96] width 220 height 39
click at [141, 84] on link "Events 1" at bounding box center [110, 96] width 220 height 39
click at [150, 122] on link "Videos 13" at bounding box center [110, 134] width 220 height 39
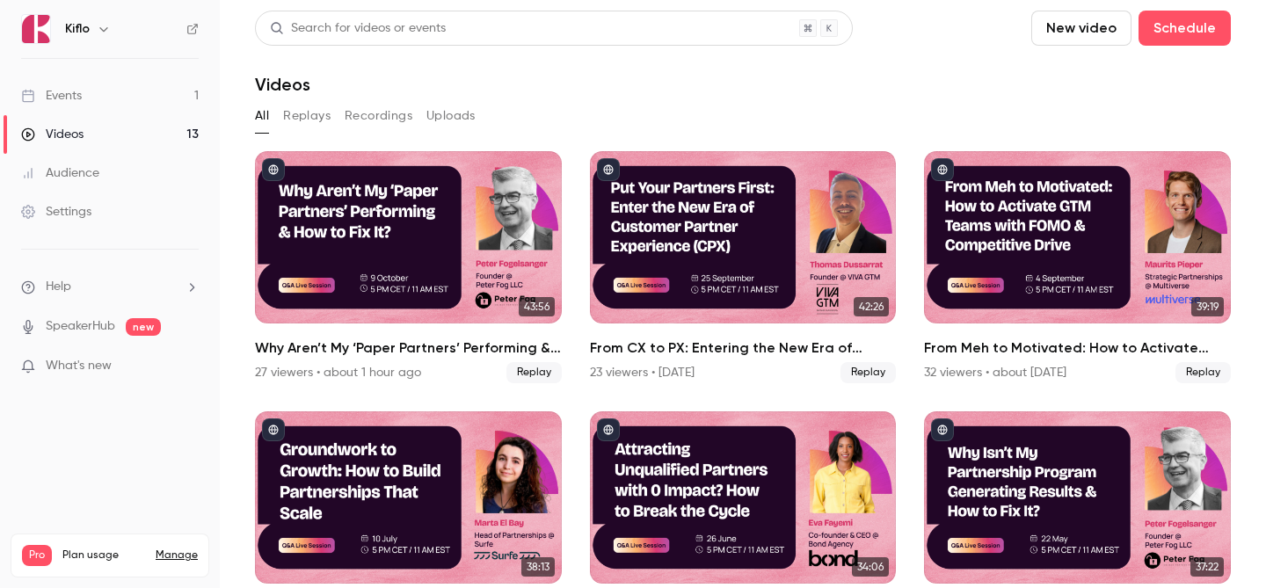
click at [179, 101] on link "Events 1" at bounding box center [110, 96] width 220 height 39
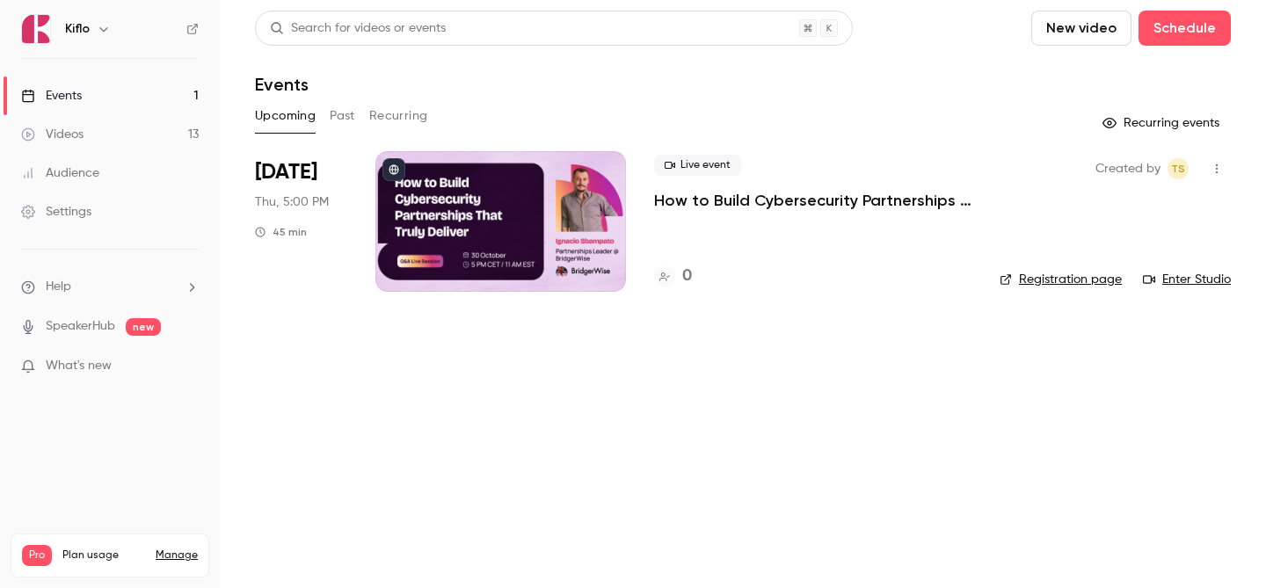
click at [166, 126] on link "Videos 13" at bounding box center [110, 134] width 220 height 39
